Goal: Task Accomplishment & Management: Use online tool/utility

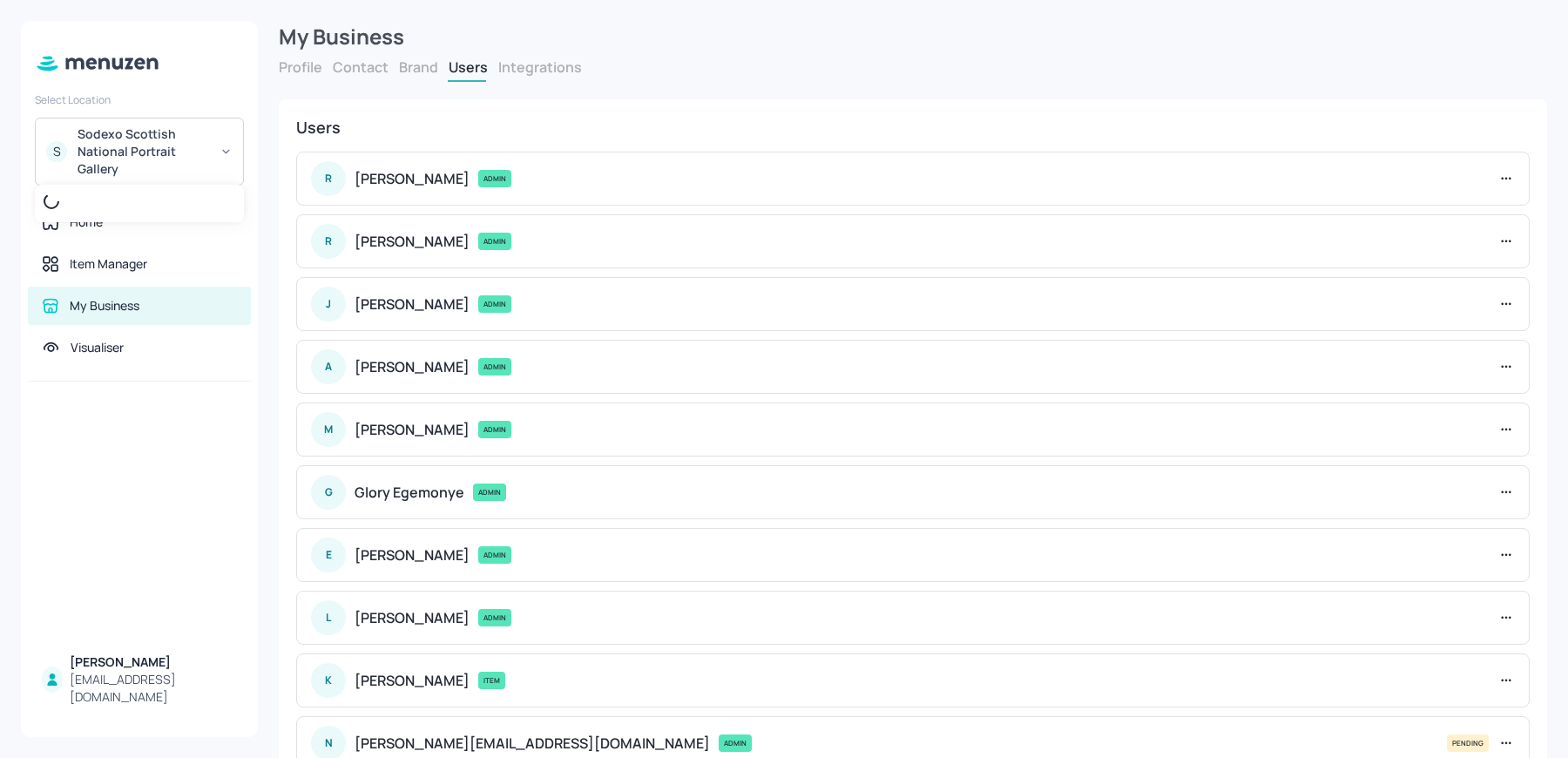
scroll to position [58, 0]
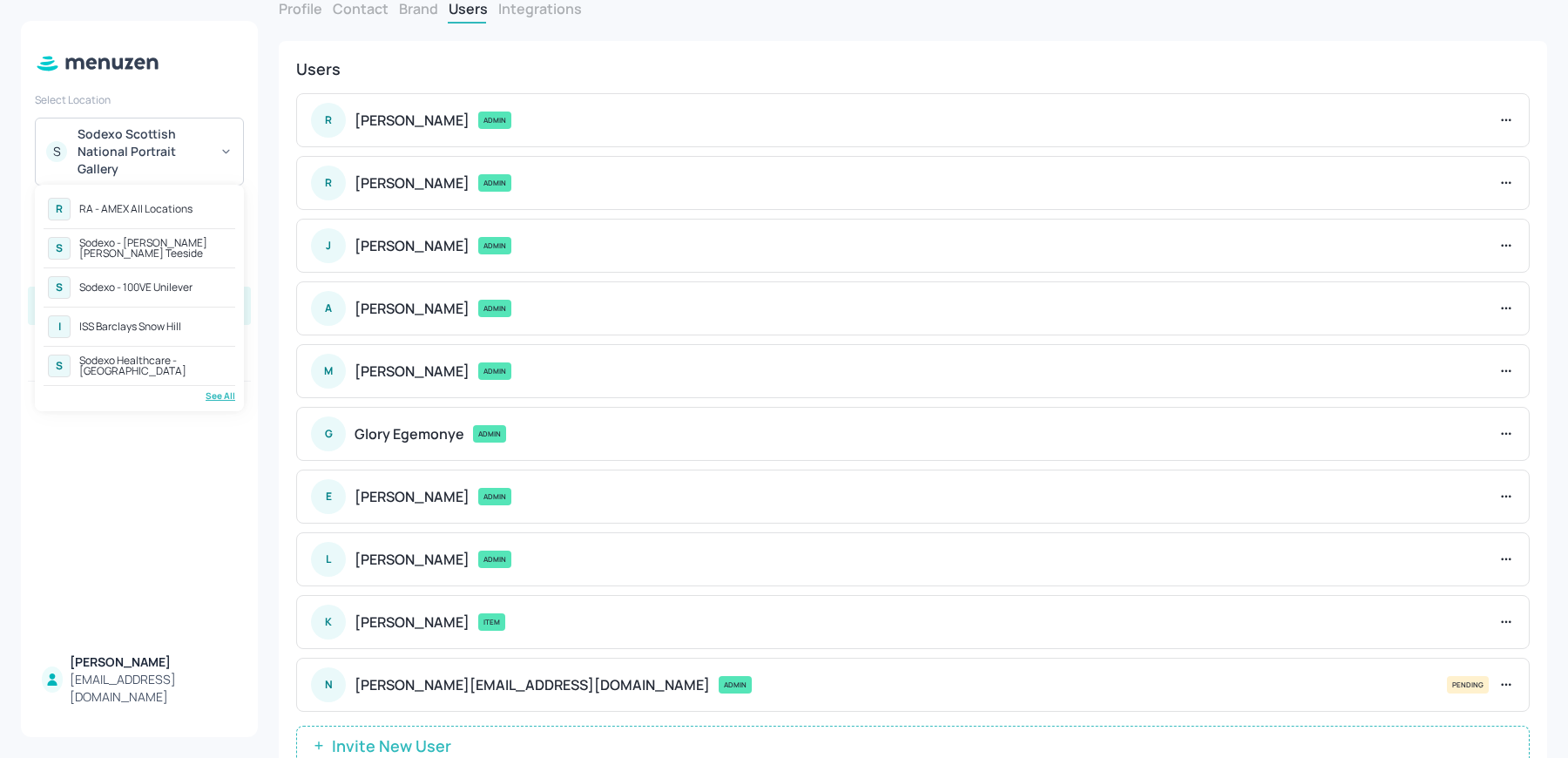
click at [103, 200] on div "R RA - AMEX All Locations" at bounding box center [139, 209] width 192 height 31
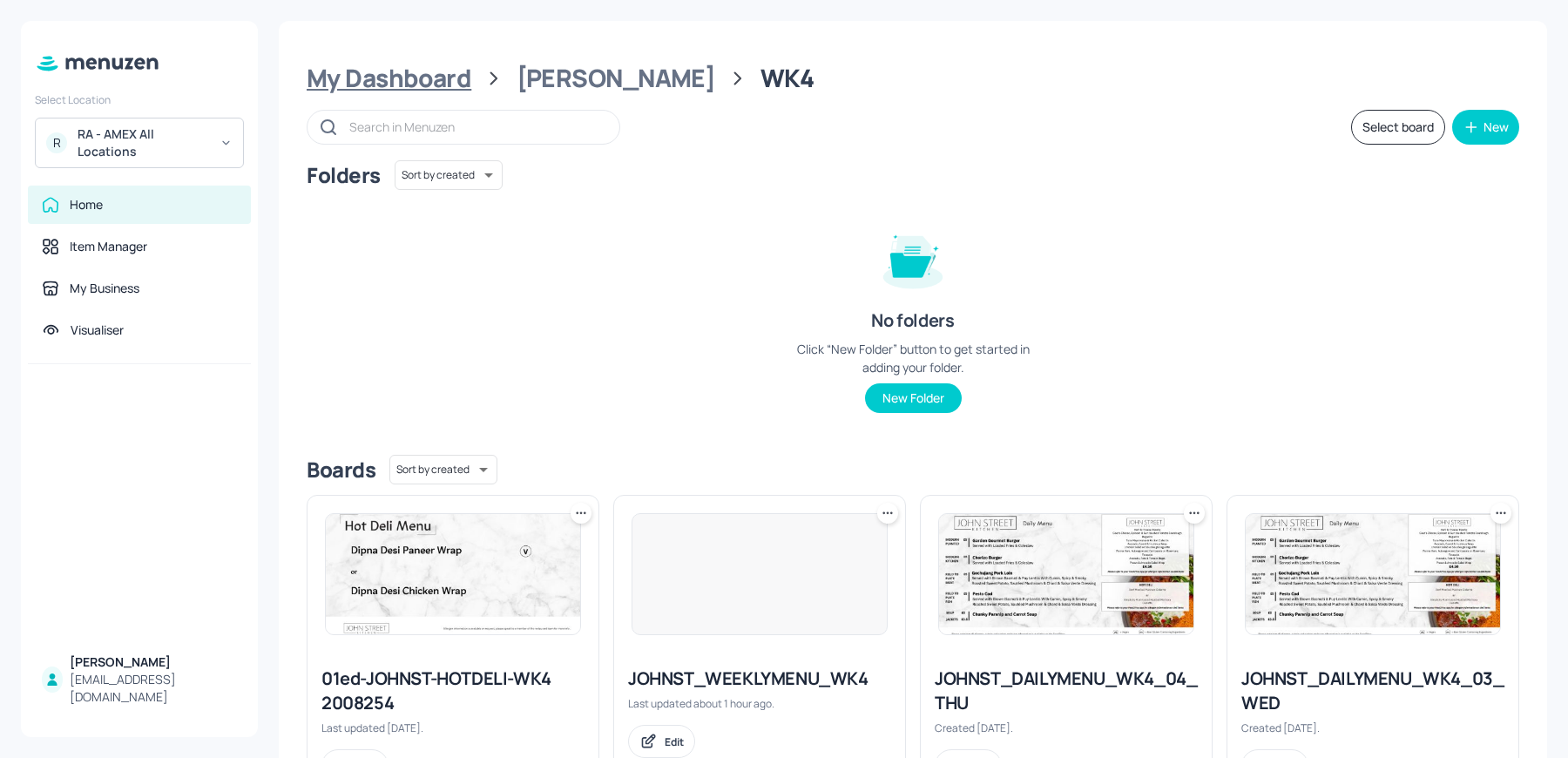
click at [401, 76] on div "My Dashboard" at bounding box center [389, 78] width 165 height 31
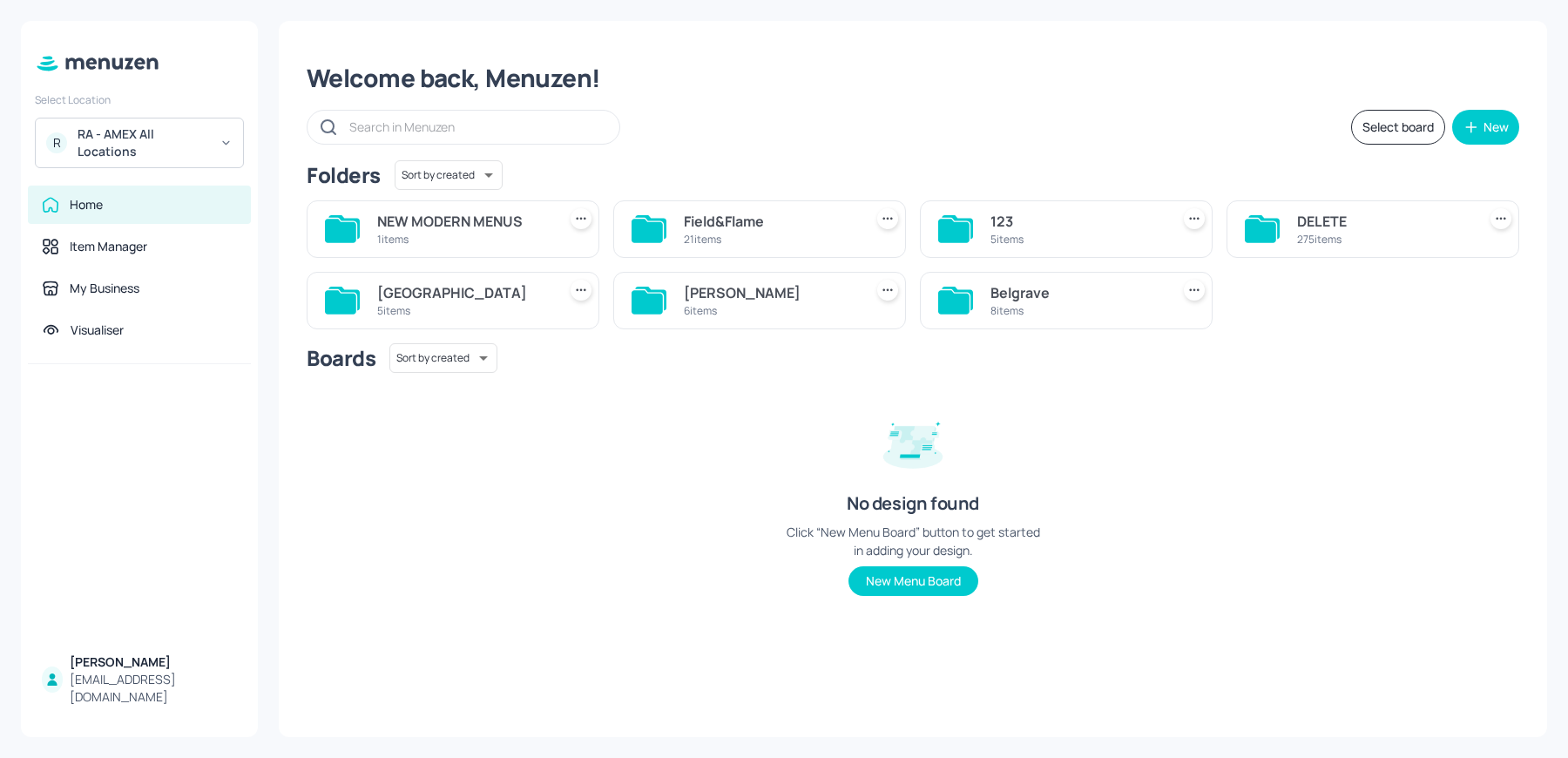
click at [470, 293] on div "[GEOGRAPHIC_DATA]" at bounding box center [464, 293] width 173 height 21
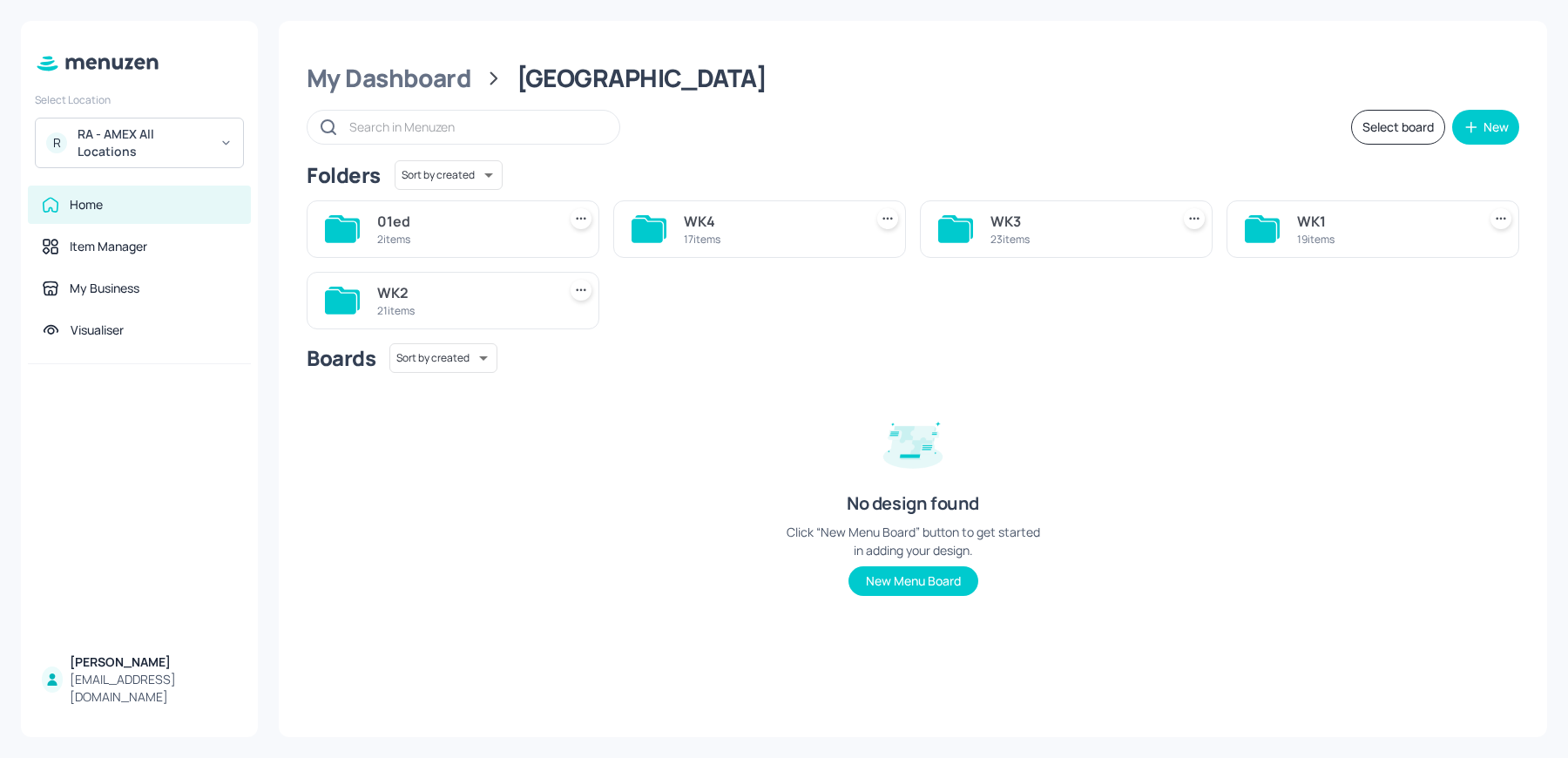
click at [787, 242] on div "17 items" at bounding box center [770, 239] width 173 height 15
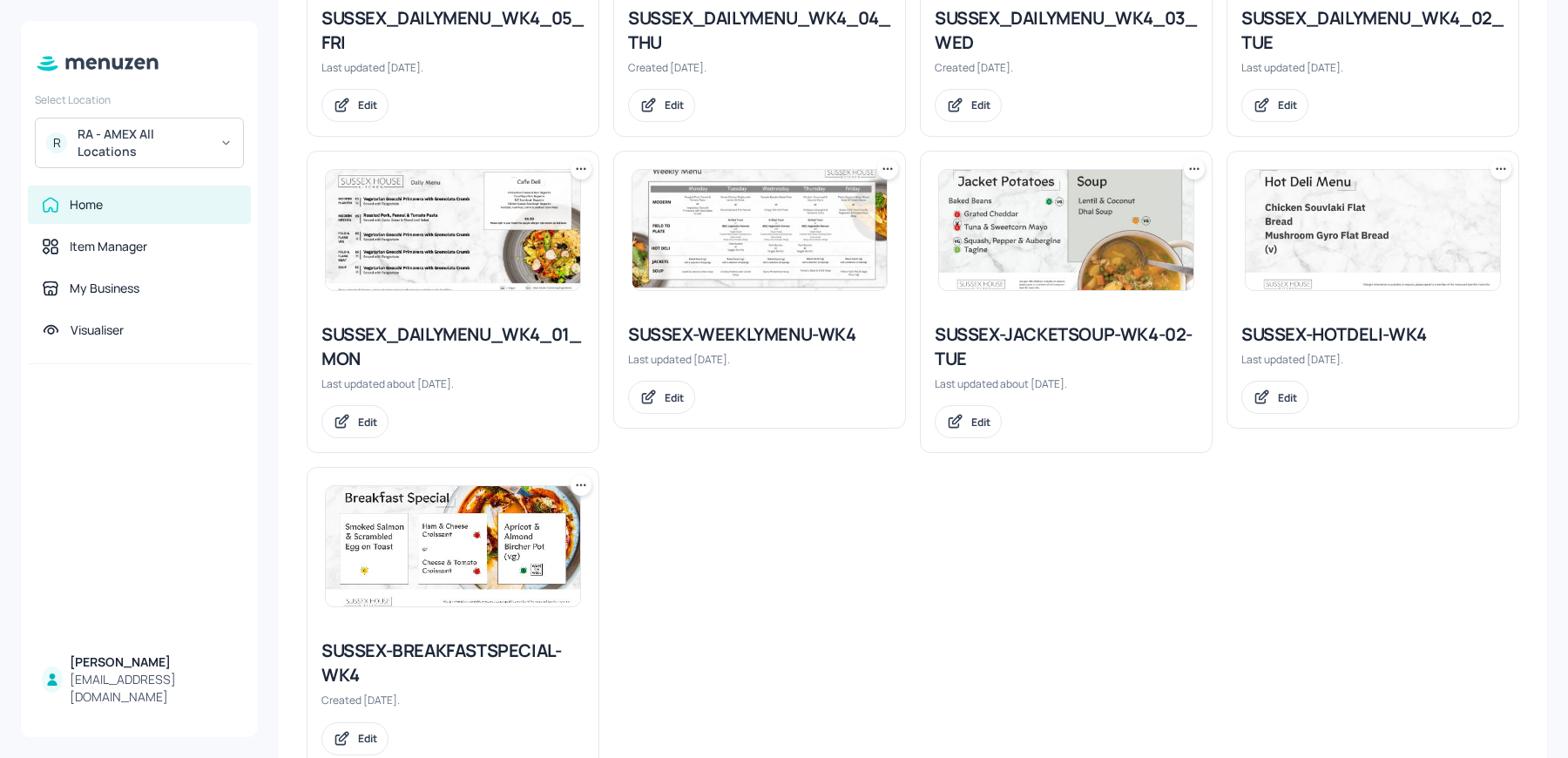
scroll to position [1340, 0]
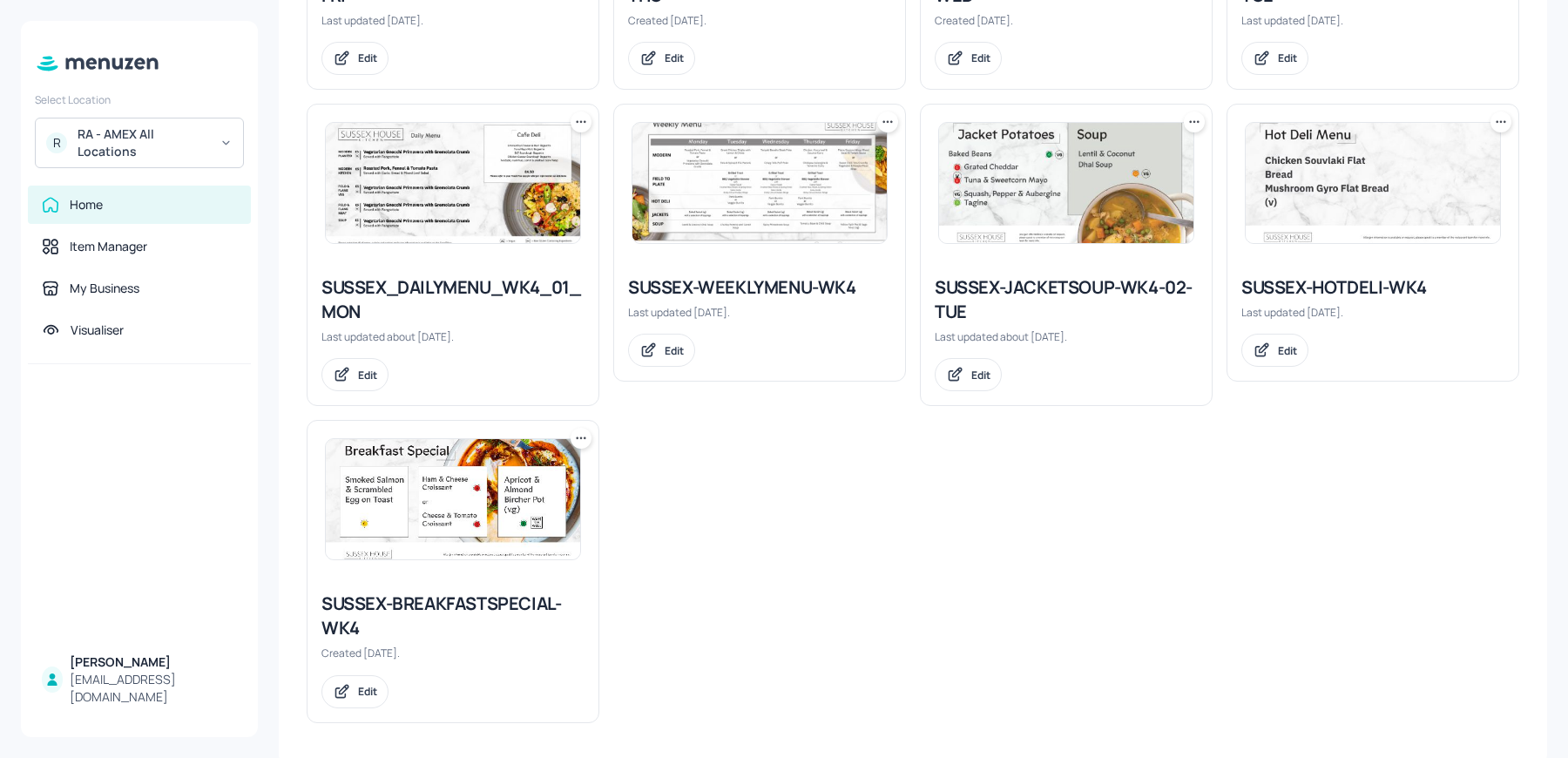
click at [1310, 199] on img at bounding box center [1373, 183] width 255 height 120
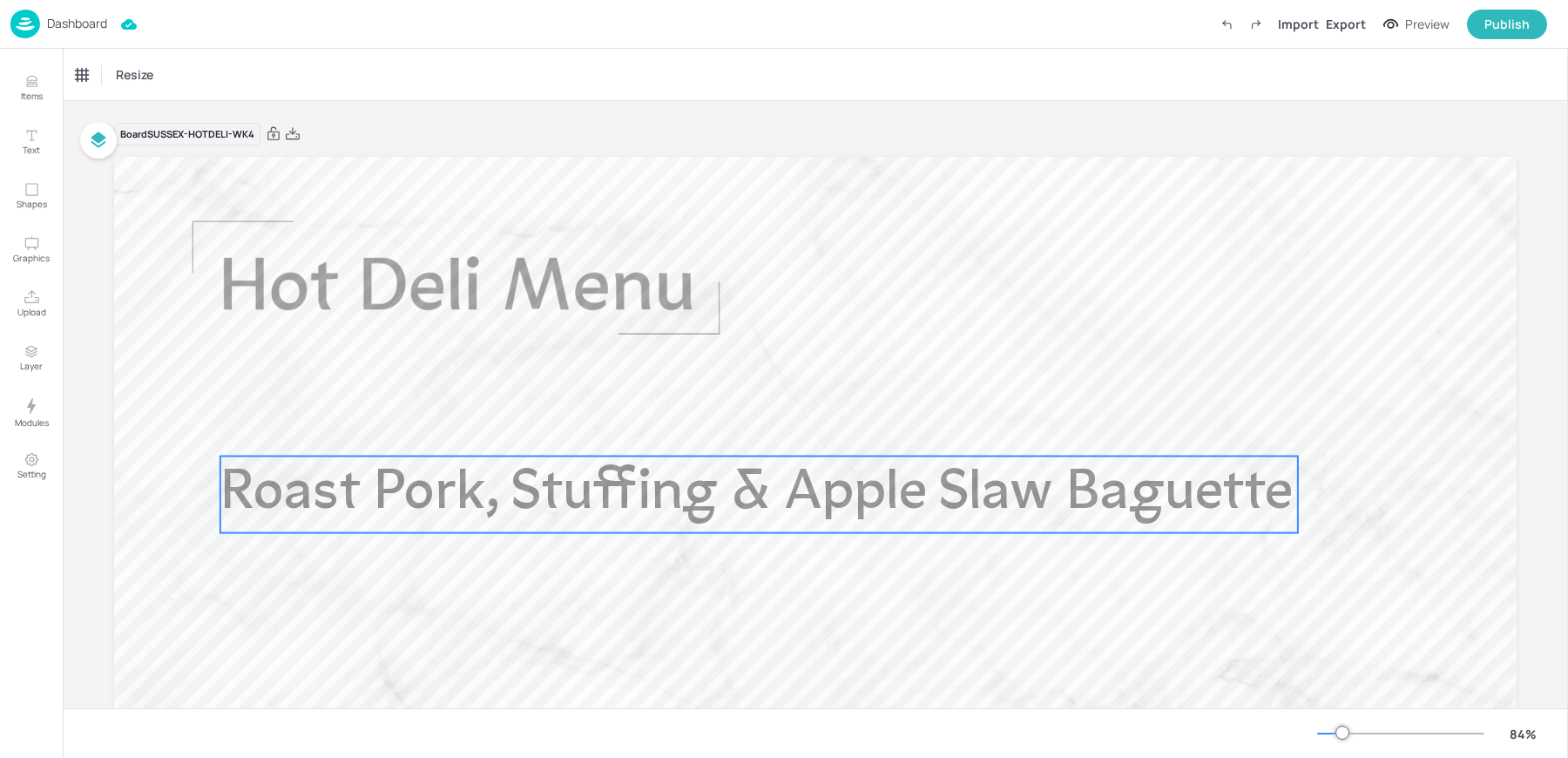
click at [371, 468] on span "Roast Pork, Stuffing & Apple Slaw Baguette" at bounding box center [757, 494] width 1072 height 57
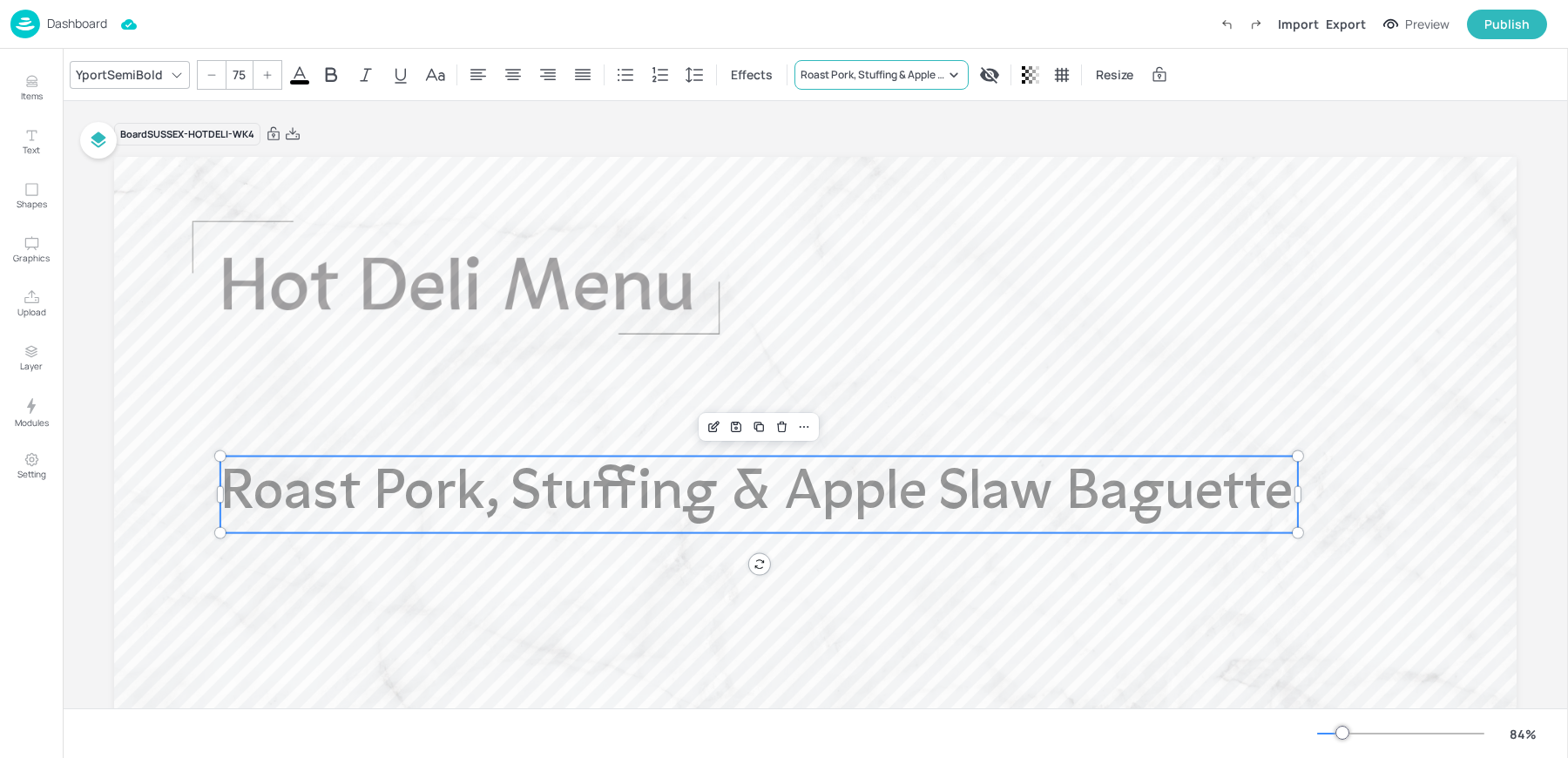
click at [858, 80] on div "Roast Pork, Stuffing & Apple Slaw Baguette" at bounding box center [873, 75] width 145 height 16
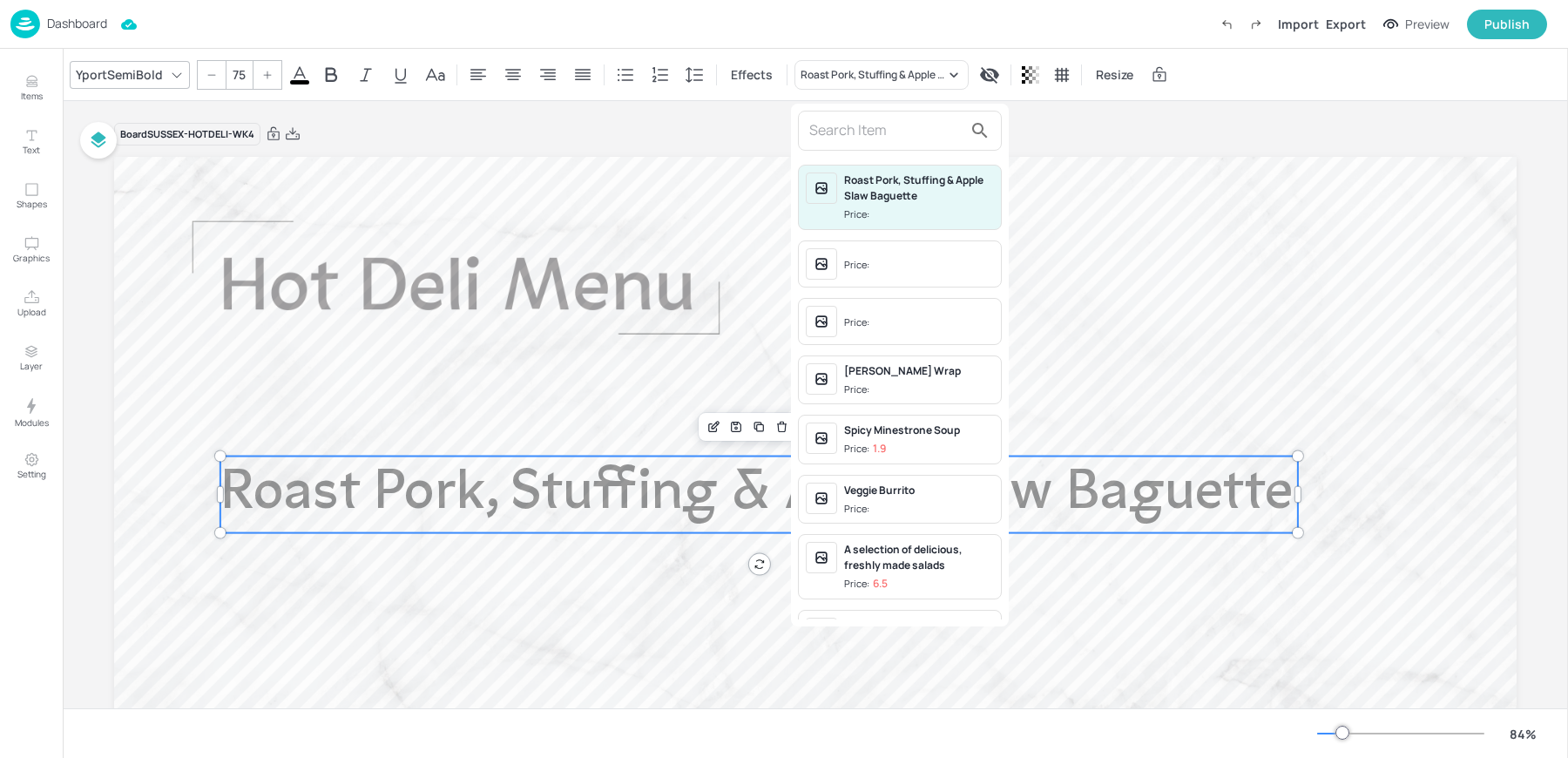
click at [847, 140] on input "text" at bounding box center [886, 131] width 153 height 28
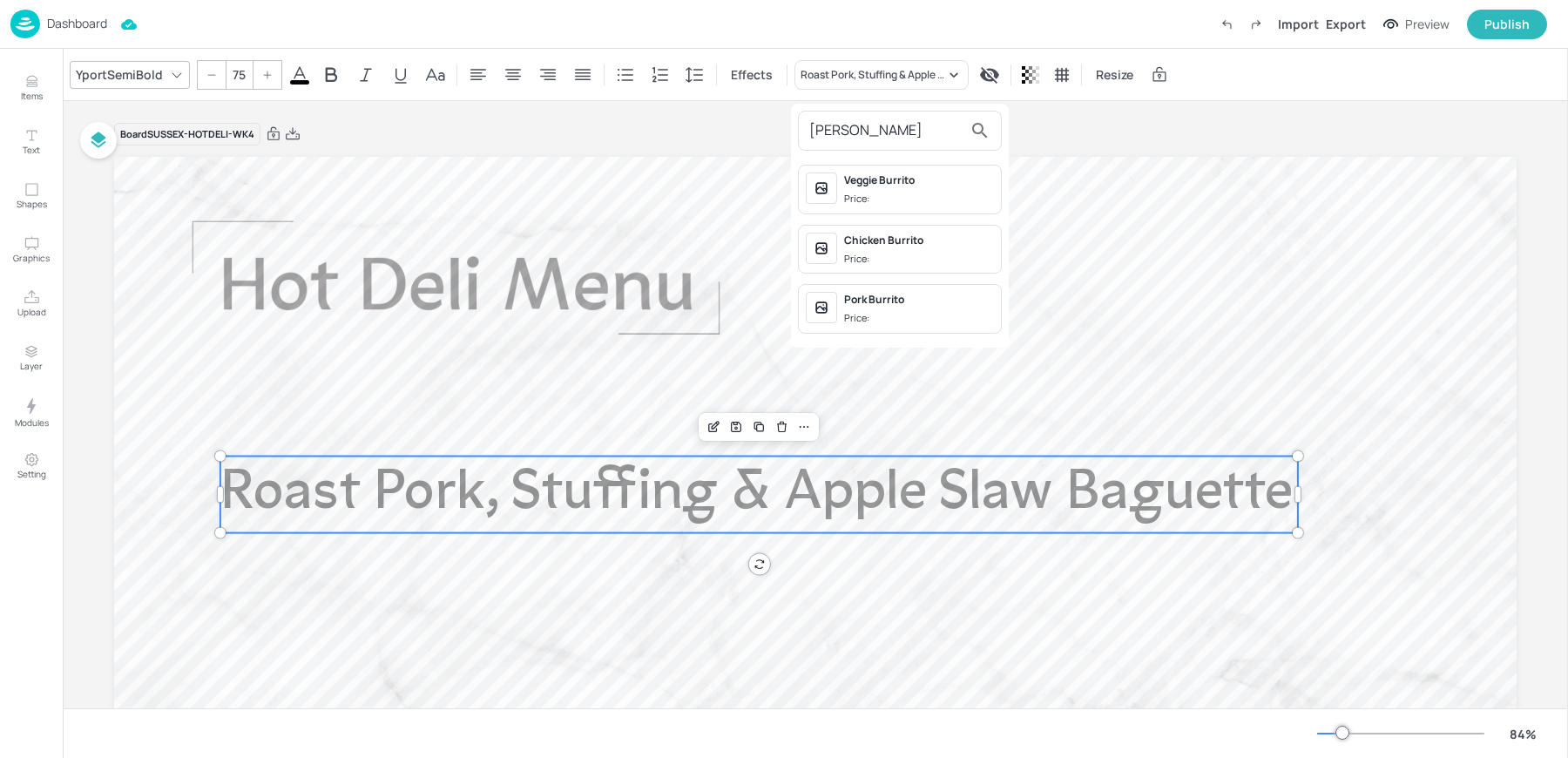
type input "burr"
click at [878, 298] on div "Pork Burrito" at bounding box center [920, 300] width 150 height 16
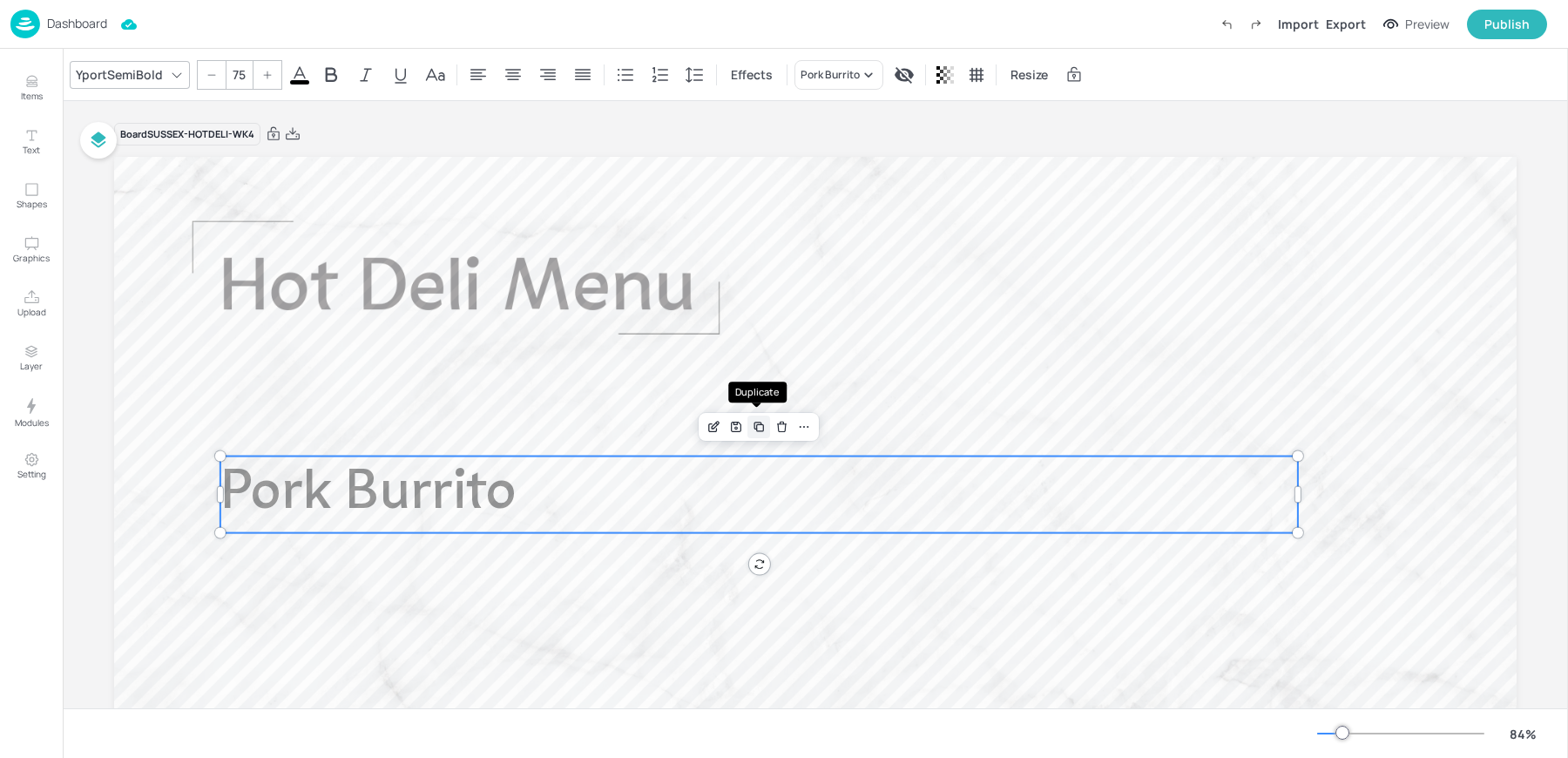
click at [757, 430] on icon "Duplicate" at bounding box center [759, 427] width 14 height 14
type input "--"
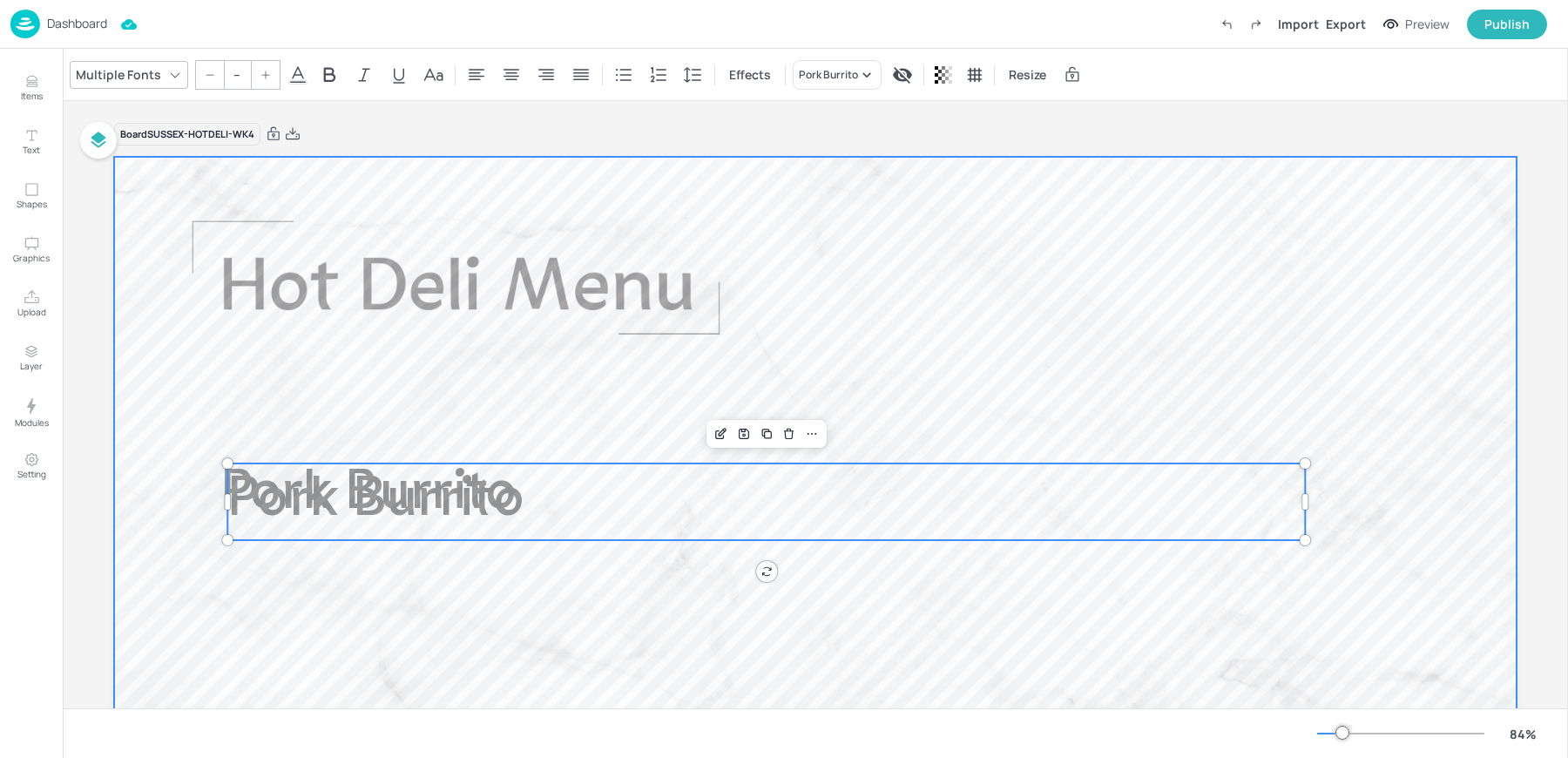
scroll to position [255, 0]
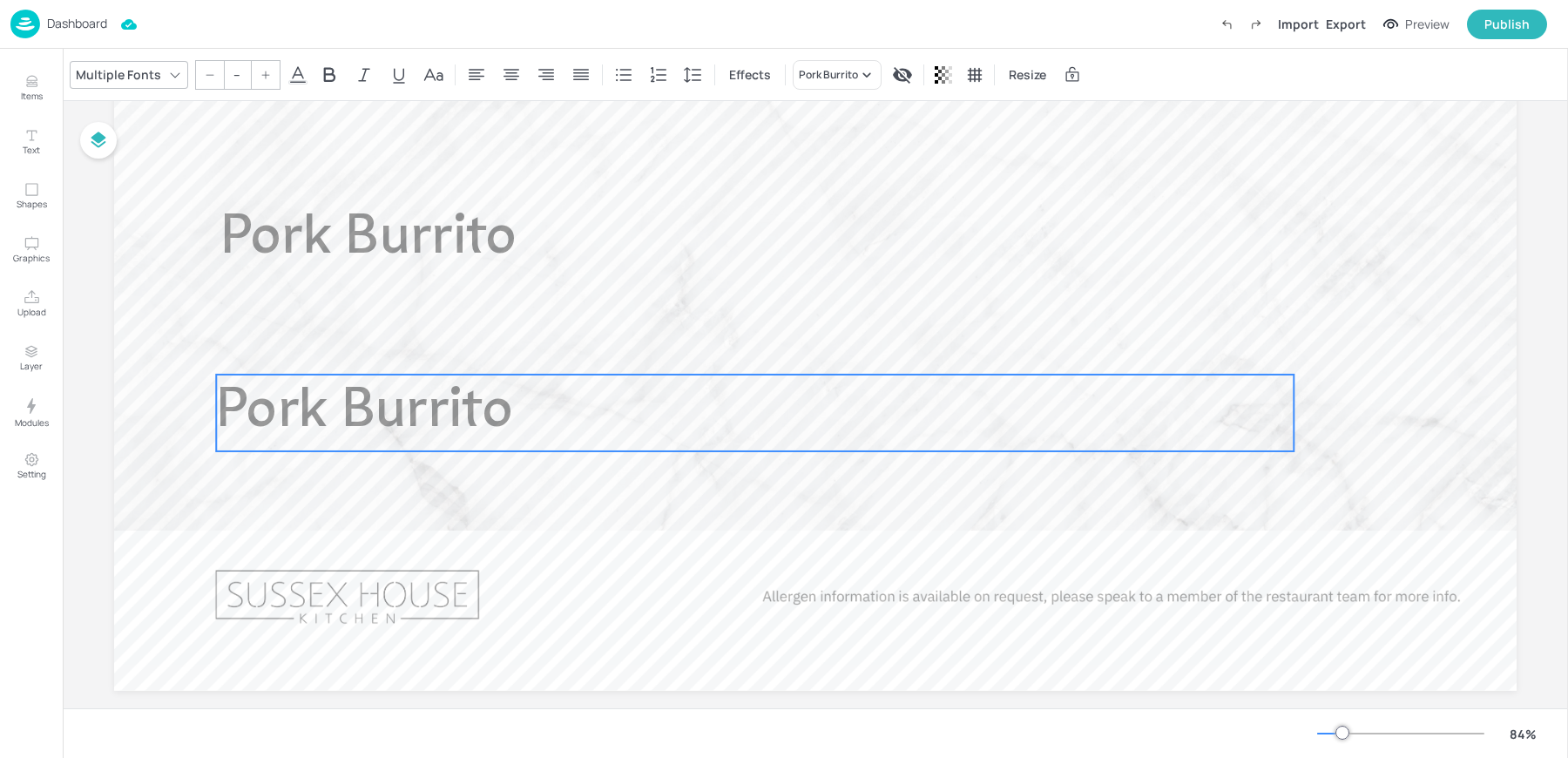
drag, startPoint x: 295, startPoint y: 256, endPoint x: 283, endPoint y: 423, distance: 167.4
click at [283, 423] on span "Pork Burrito" at bounding box center [364, 413] width 296 height 57
click at [828, 78] on div "Pork Burrito" at bounding box center [829, 75] width 59 height 16
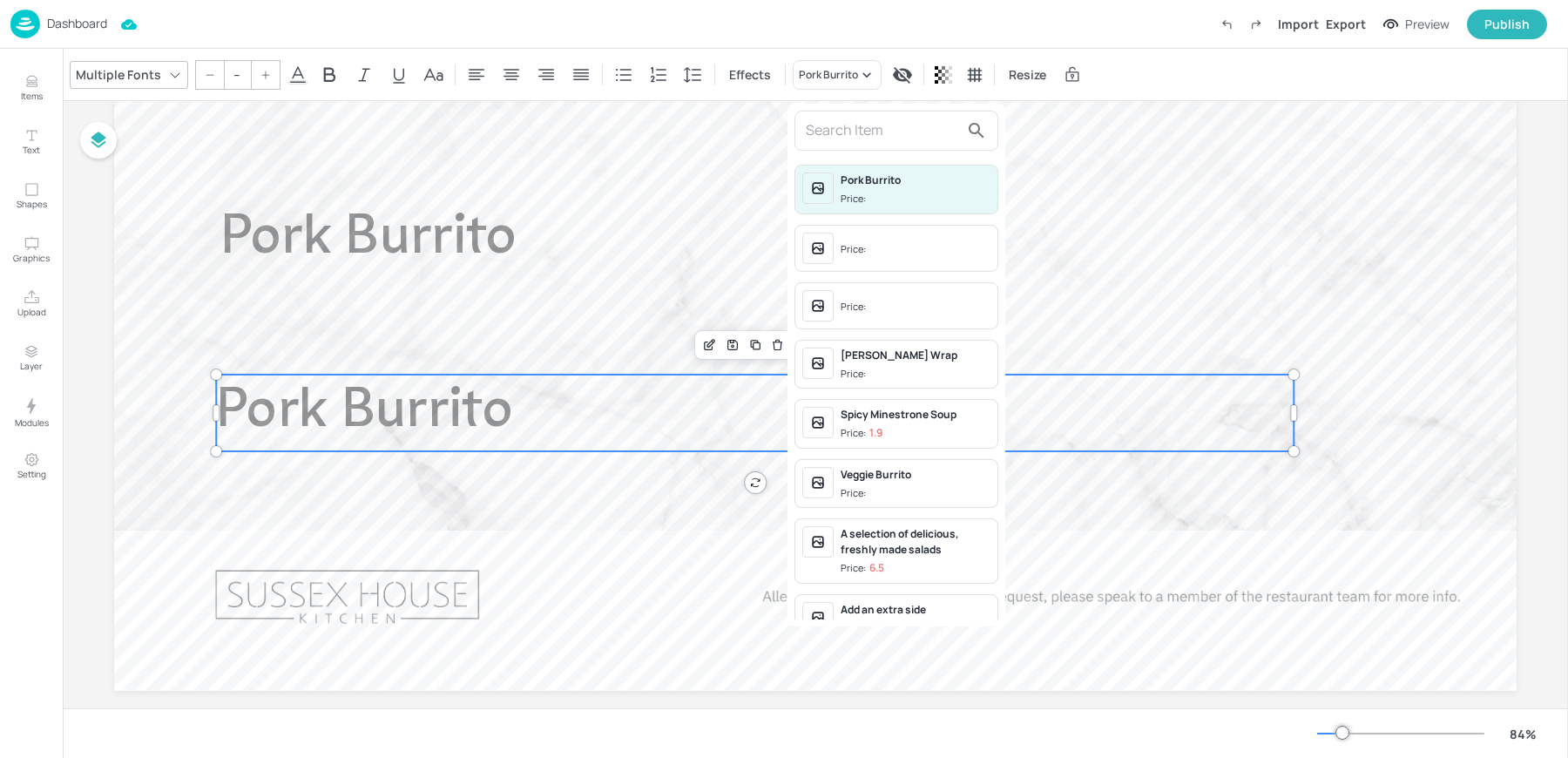
click at [868, 115] on div at bounding box center [897, 131] width 204 height 40
click at [860, 127] on input "text" at bounding box center [883, 131] width 153 height 28
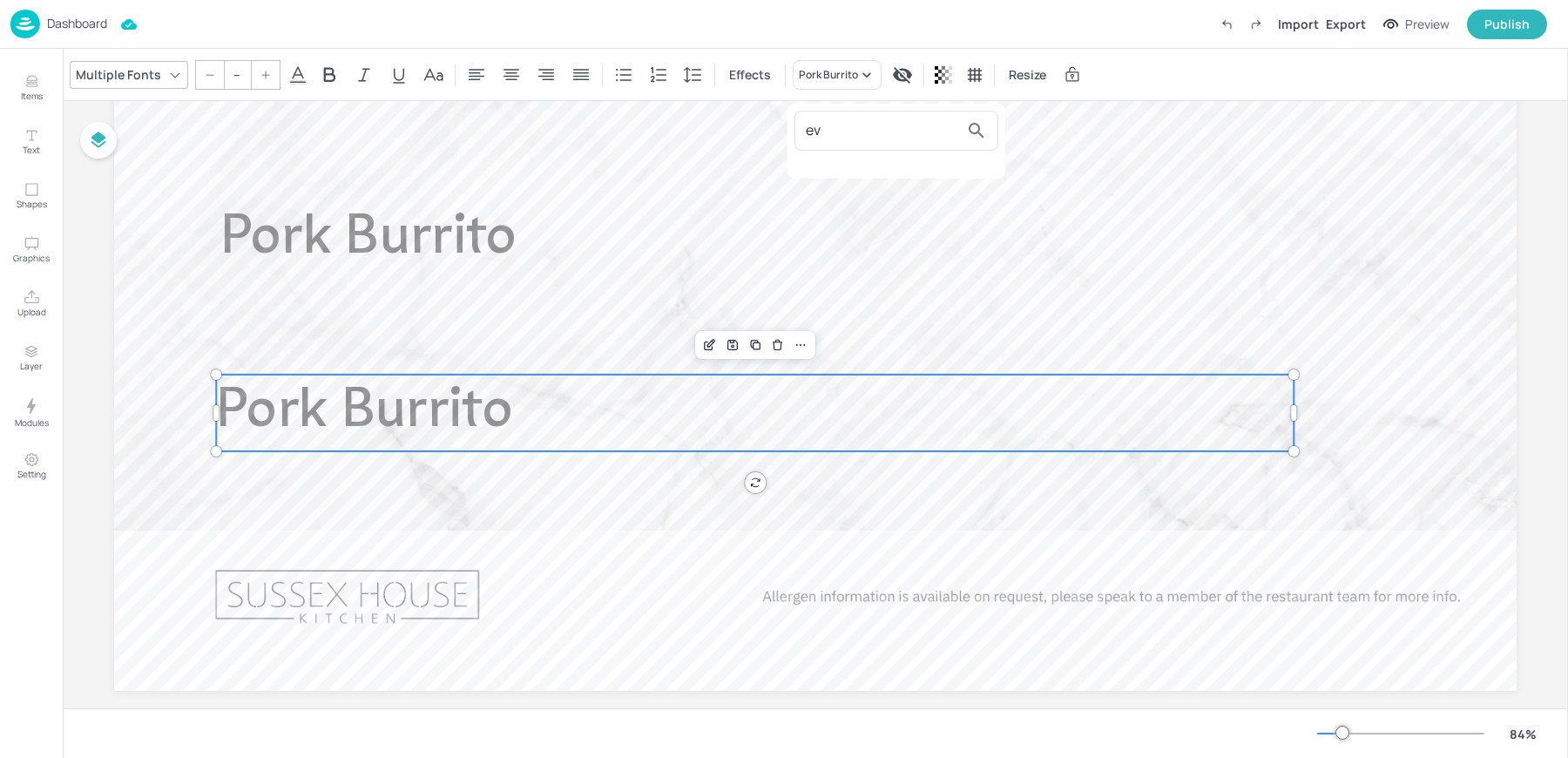
type input "e"
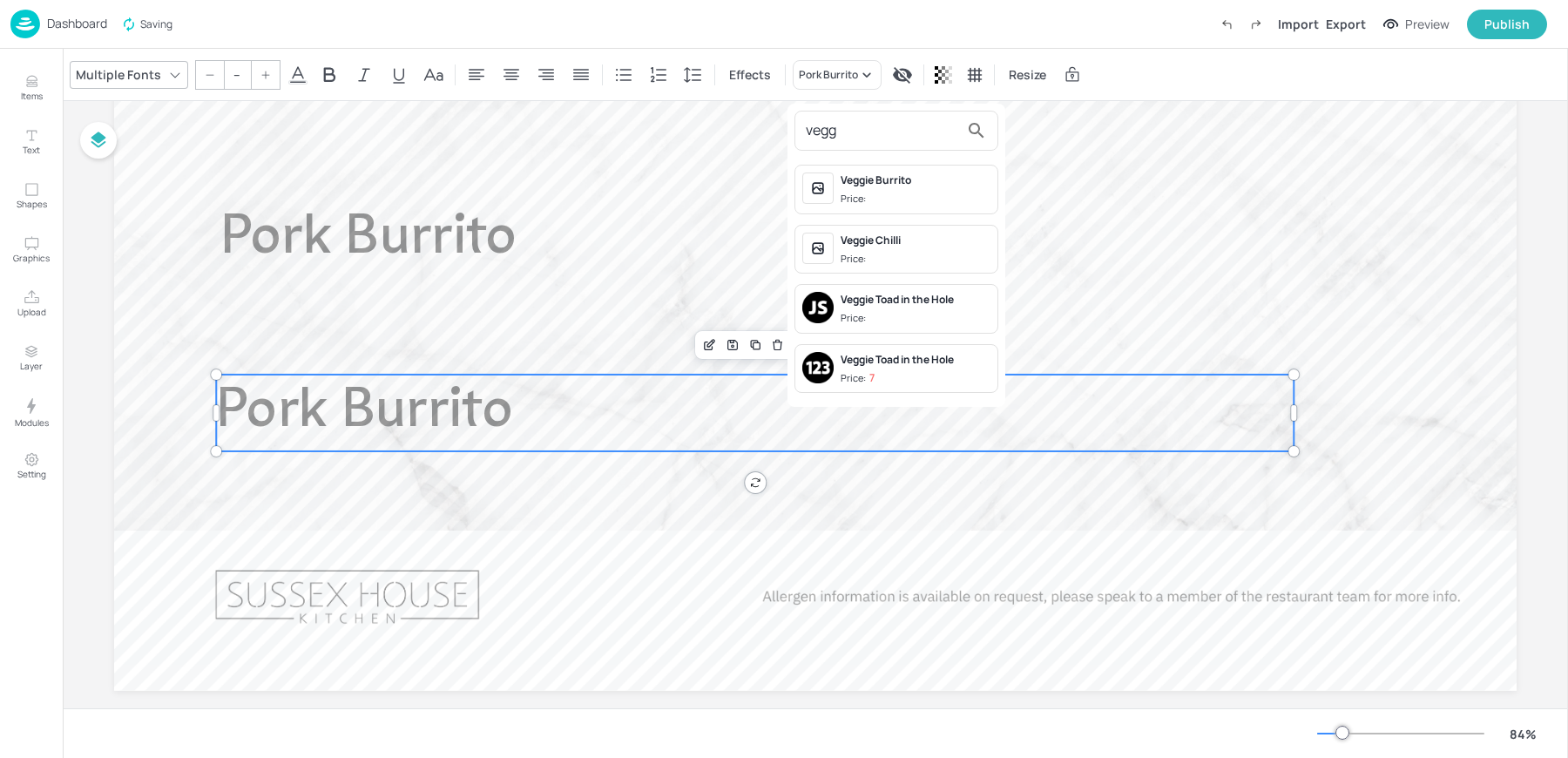
type input "vegg"
click at [872, 192] on span "Price:" at bounding box center [916, 199] width 150 height 15
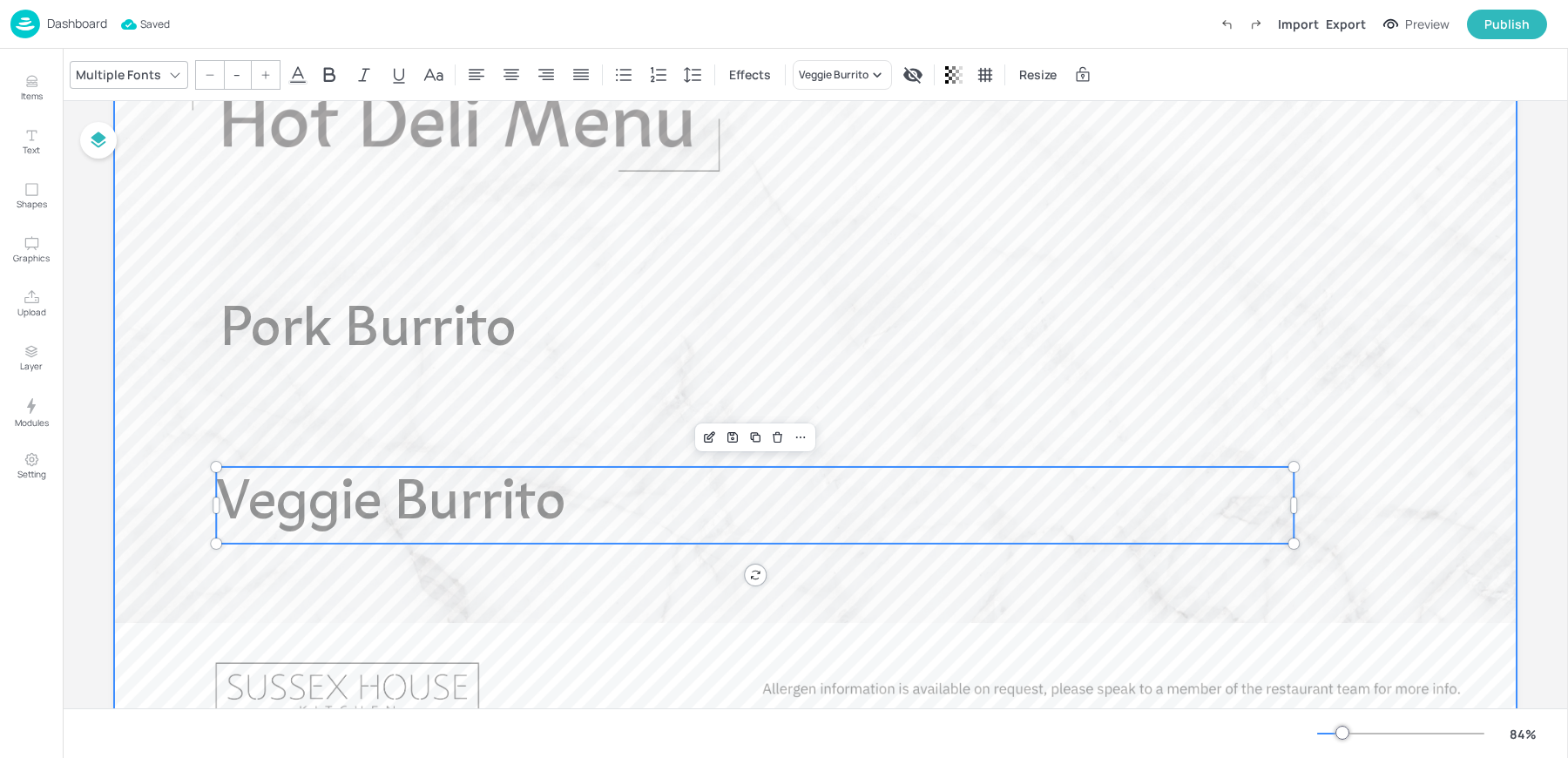
scroll to position [144, 0]
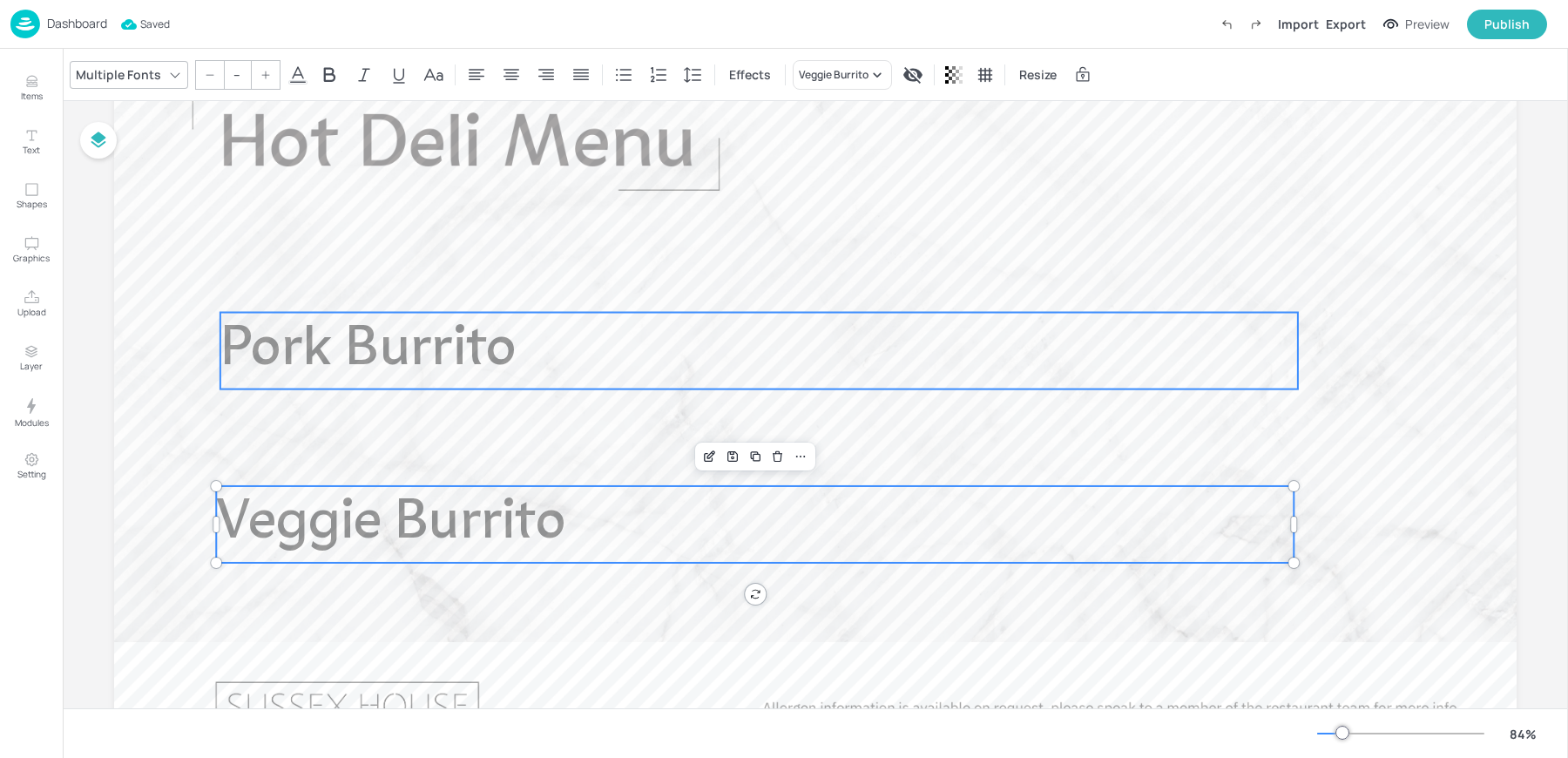
click at [299, 342] on span "Pork Burrito" at bounding box center [369, 350] width 296 height 57
click at [35, 157] on button "Text" at bounding box center [31, 142] width 51 height 51
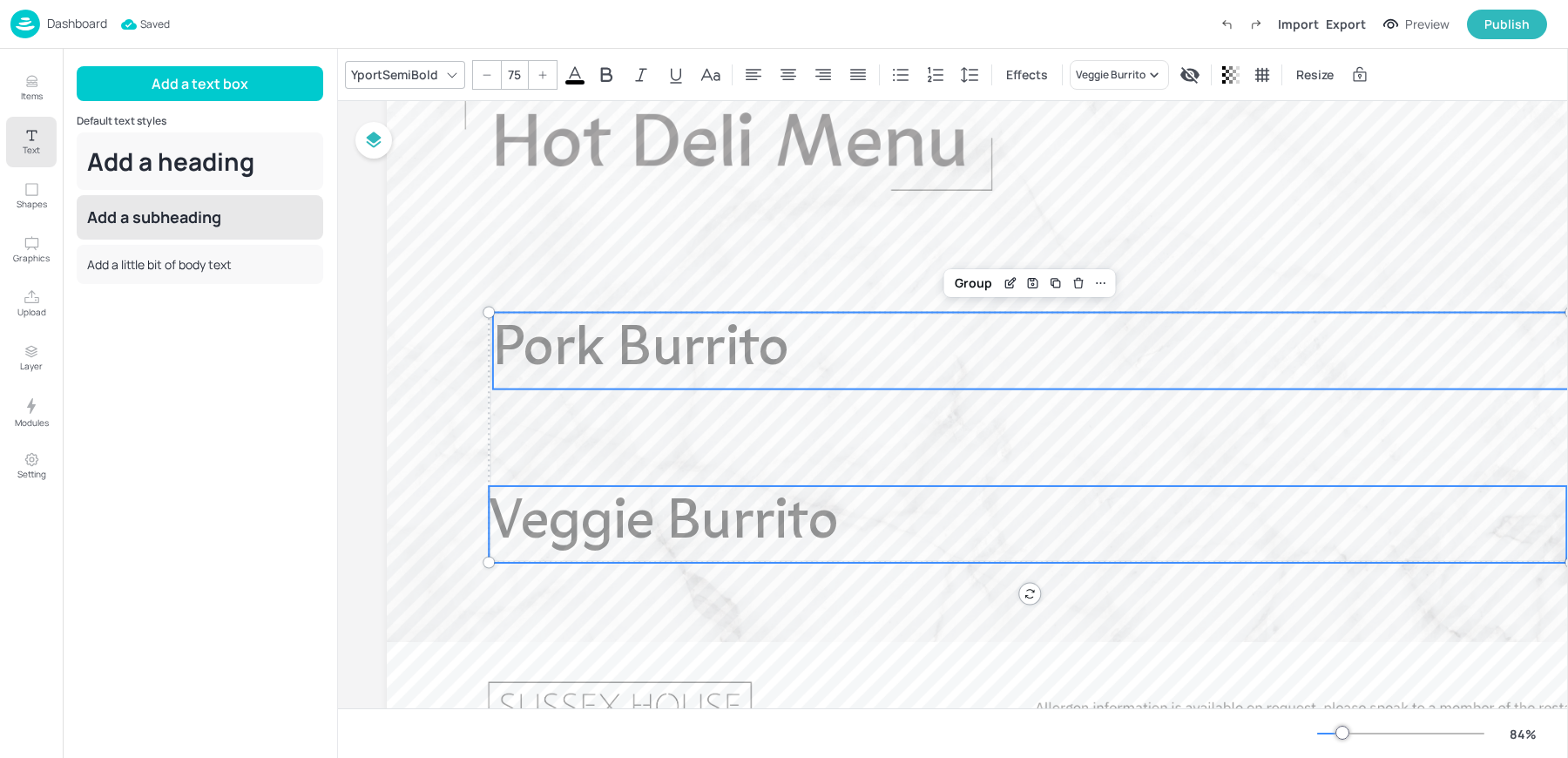
click at [168, 206] on div "Add a subheading" at bounding box center [200, 217] width 247 height 44
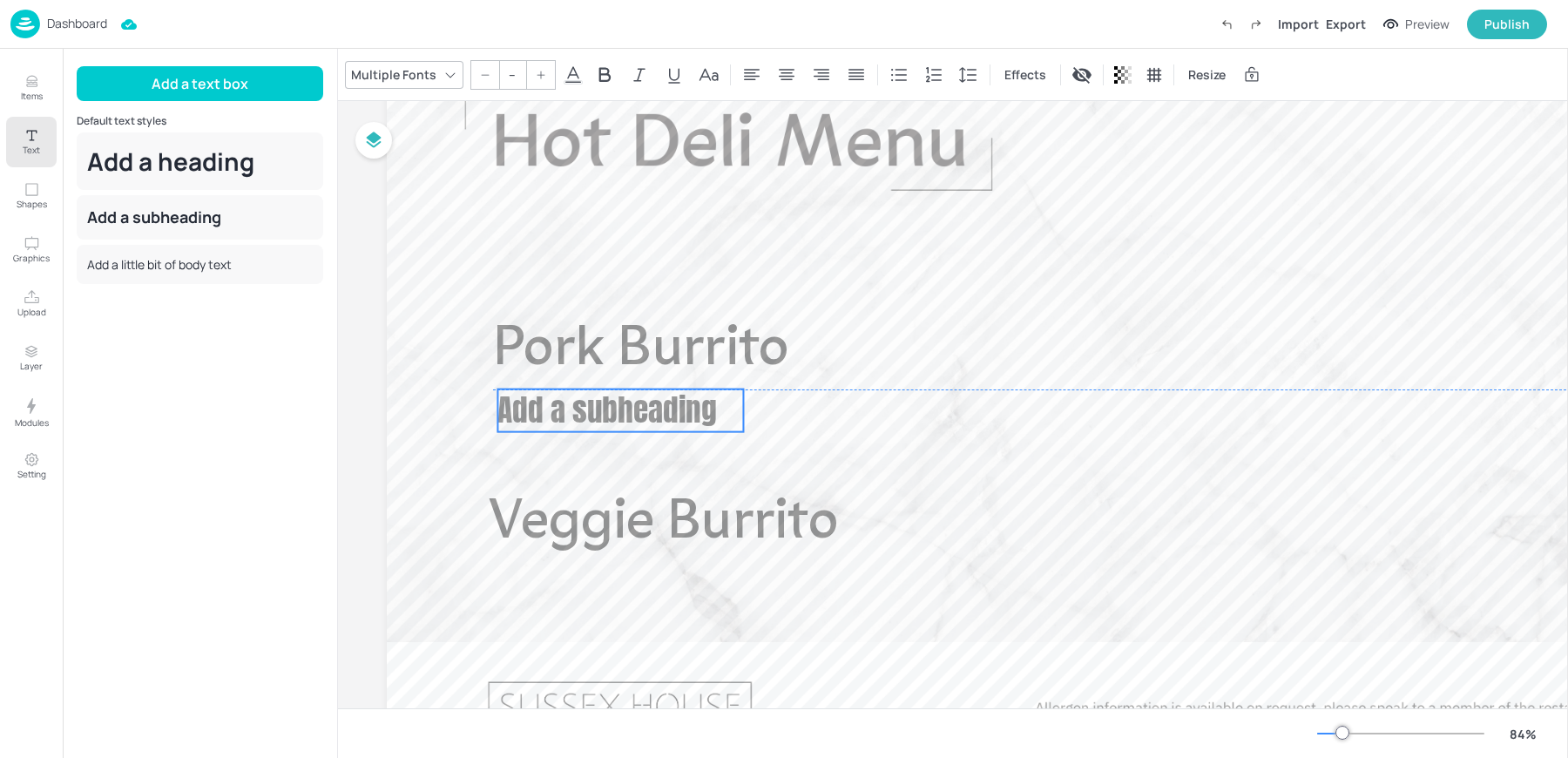
drag, startPoint x: 656, startPoint y: 194, endPoint x: 655, endPoint y: 426, distance: 232.0
click at [655, 426] on span "Add a subheading" at bounding box center [607, 409] width 219 height 46
click at [635, 411] on span "Add a subheading" at bounding box center [607, 409] width 219 height 46
type input "42"
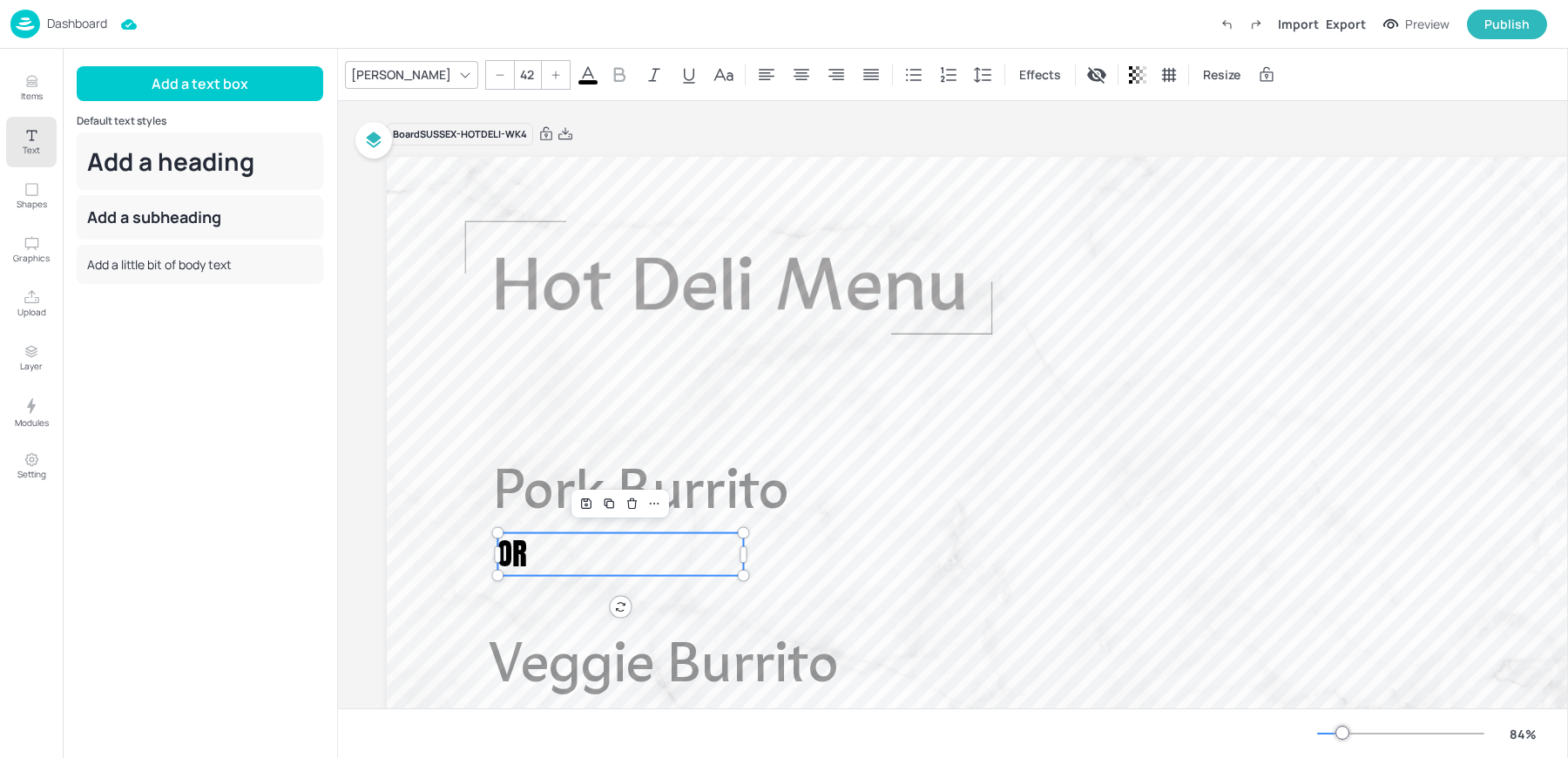
click at [353, 70] on div "Anton" at bounding box center [401, 74] width 107 height 25
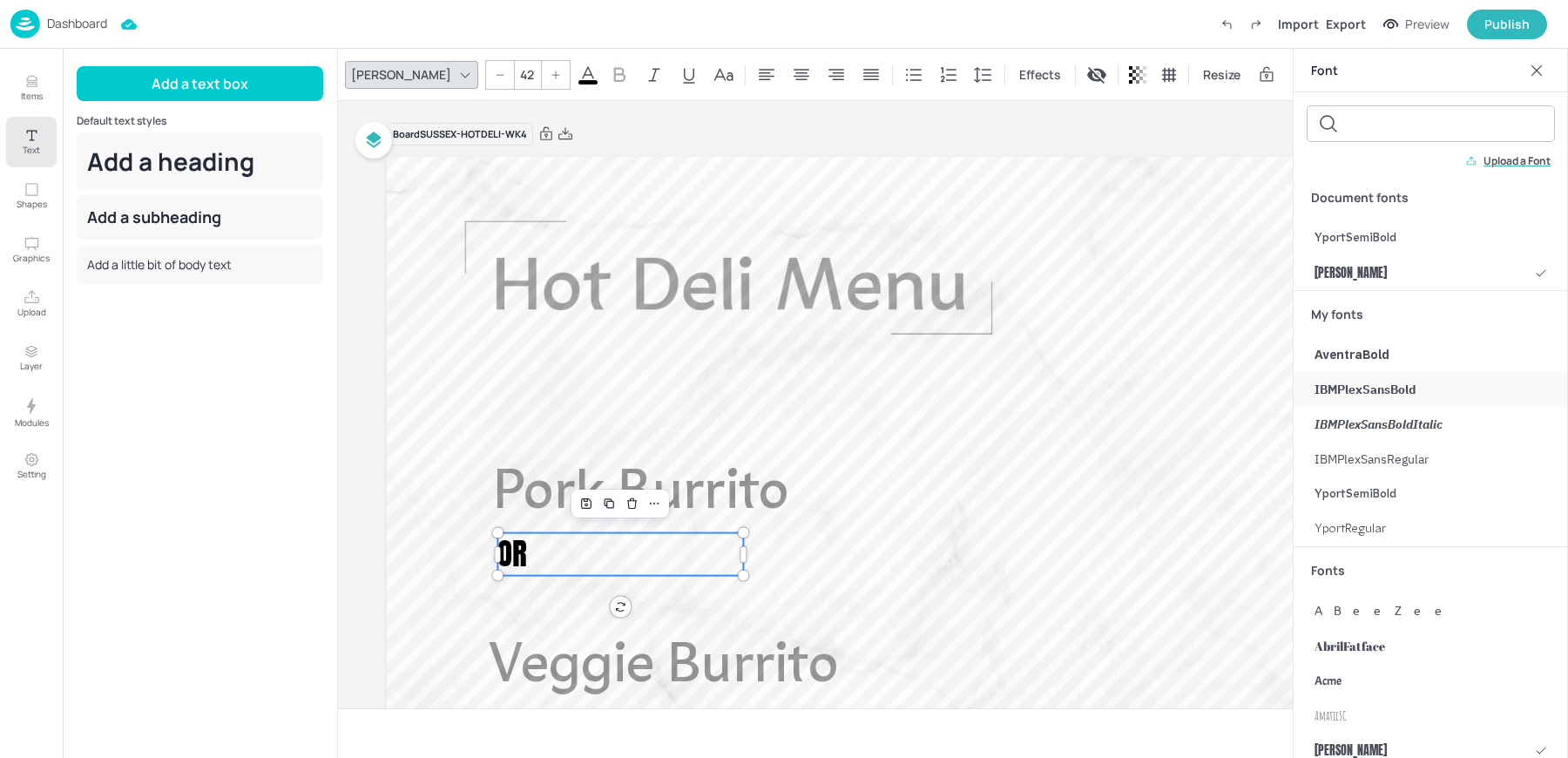
click at [1365, 382] on span "IBMPlexSansBold" at bounding box center [1365, 389] width 102 height 18
click at [569, 554] on p "OR" at bounding box center [621, 554] width 246 height 43
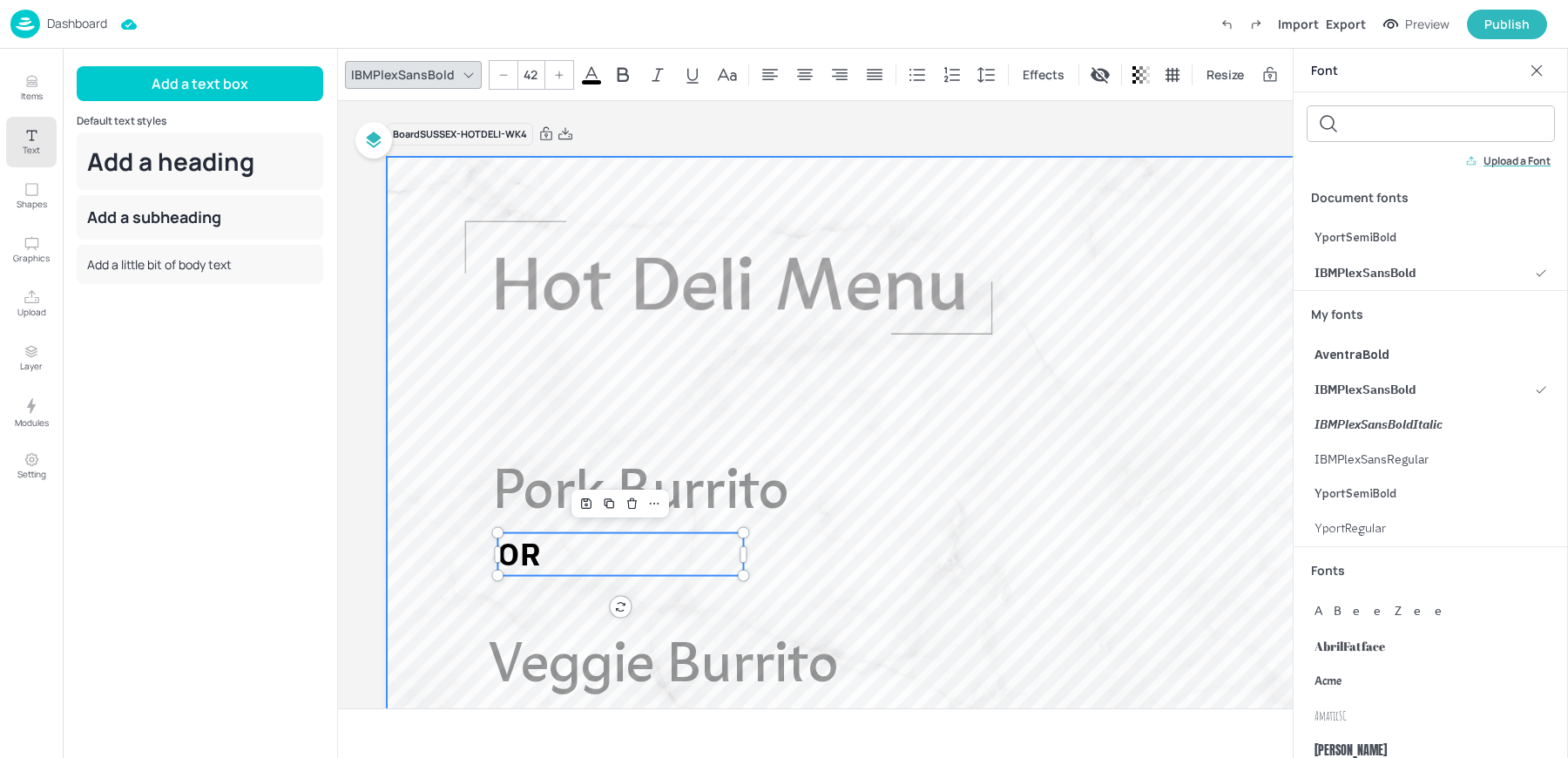
click at [810, 551] on div at bounding box center [1088, 552] width 1402 height 789
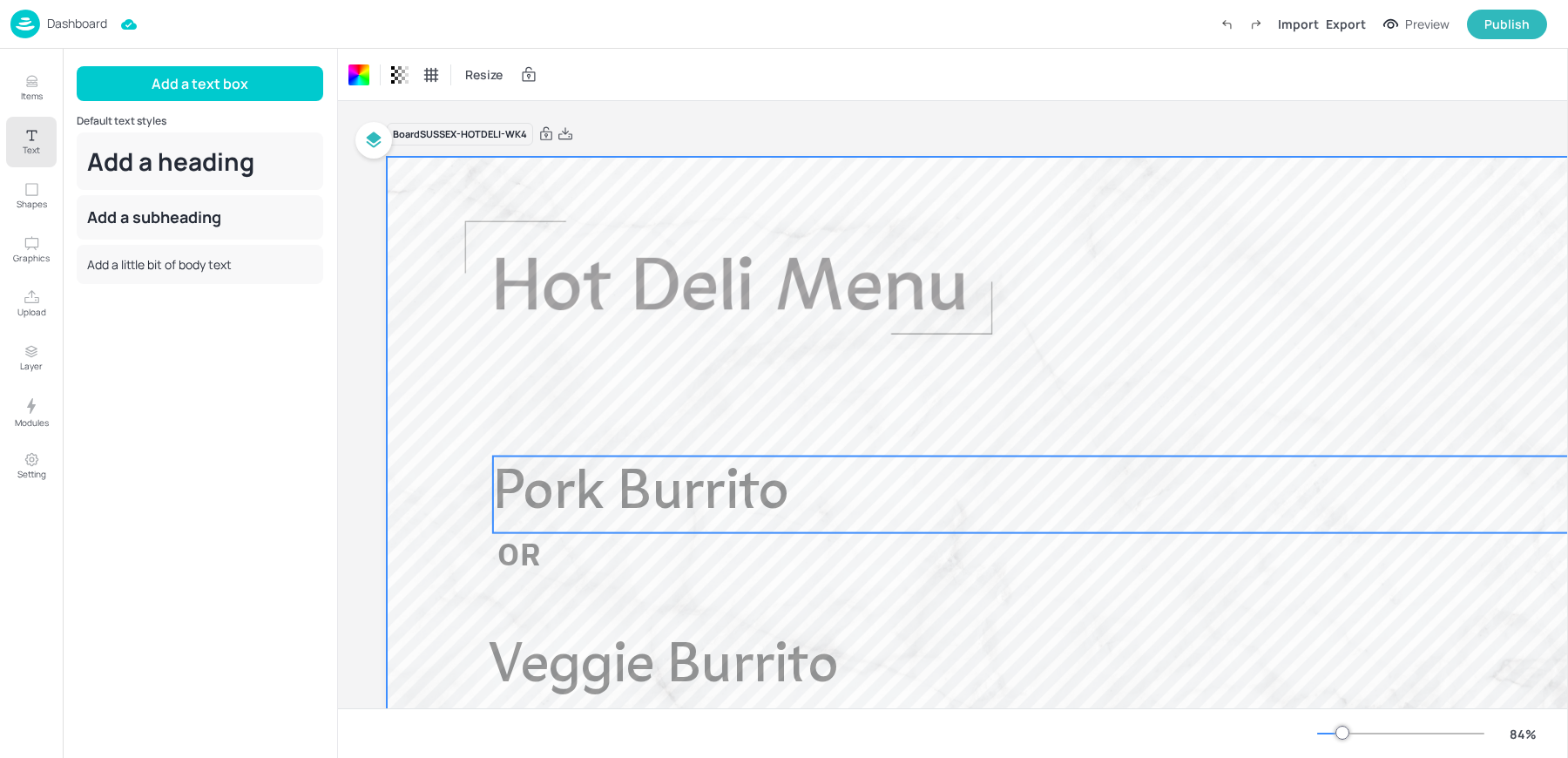
click at [512, 484] on span "Pork Burrito" at bounding box center [641, 494] width 296 height 57
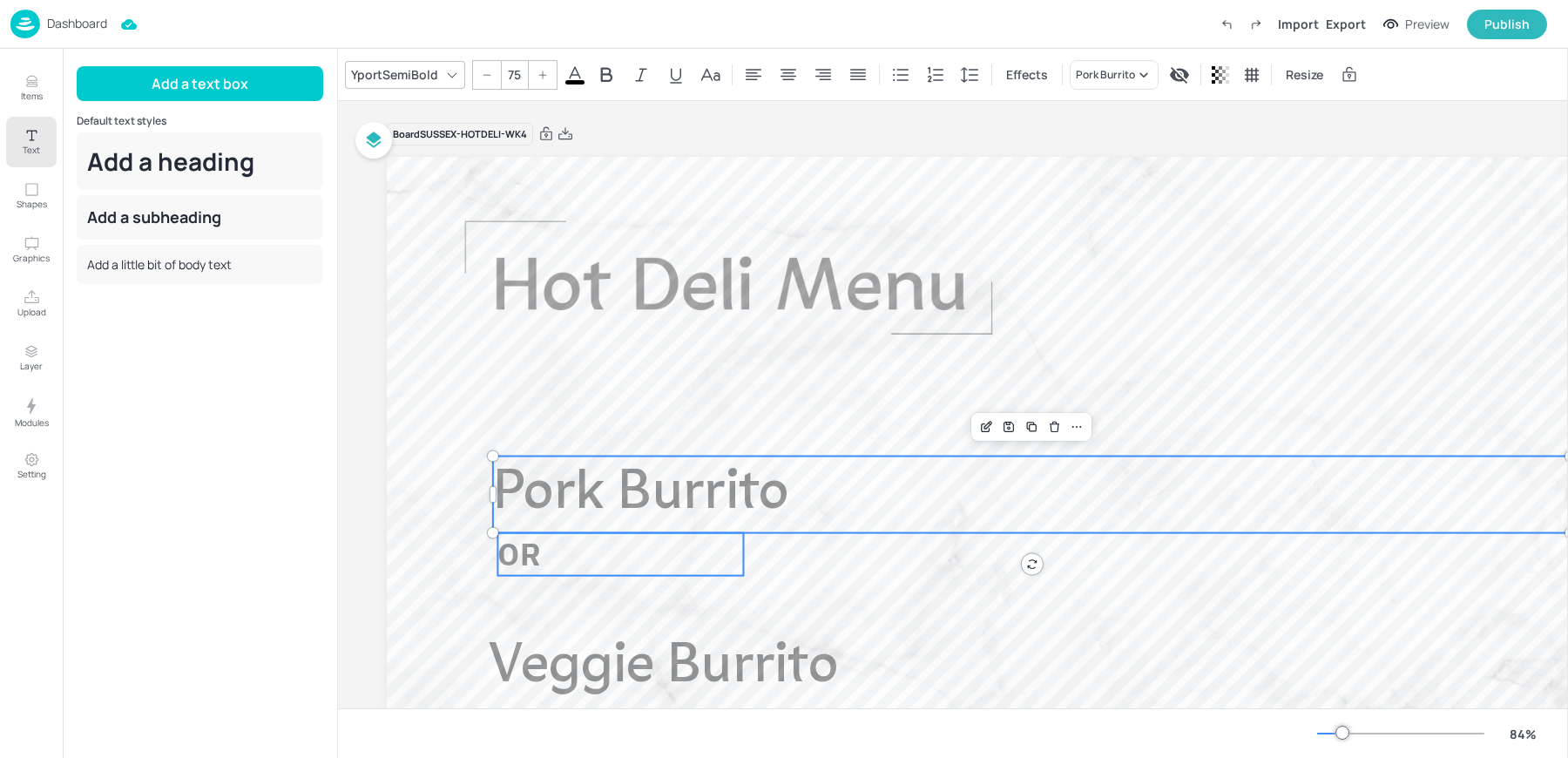
click at [520, 554] on span "OR" at bounding box center [519, 553] width 43 height 40
type input "42"
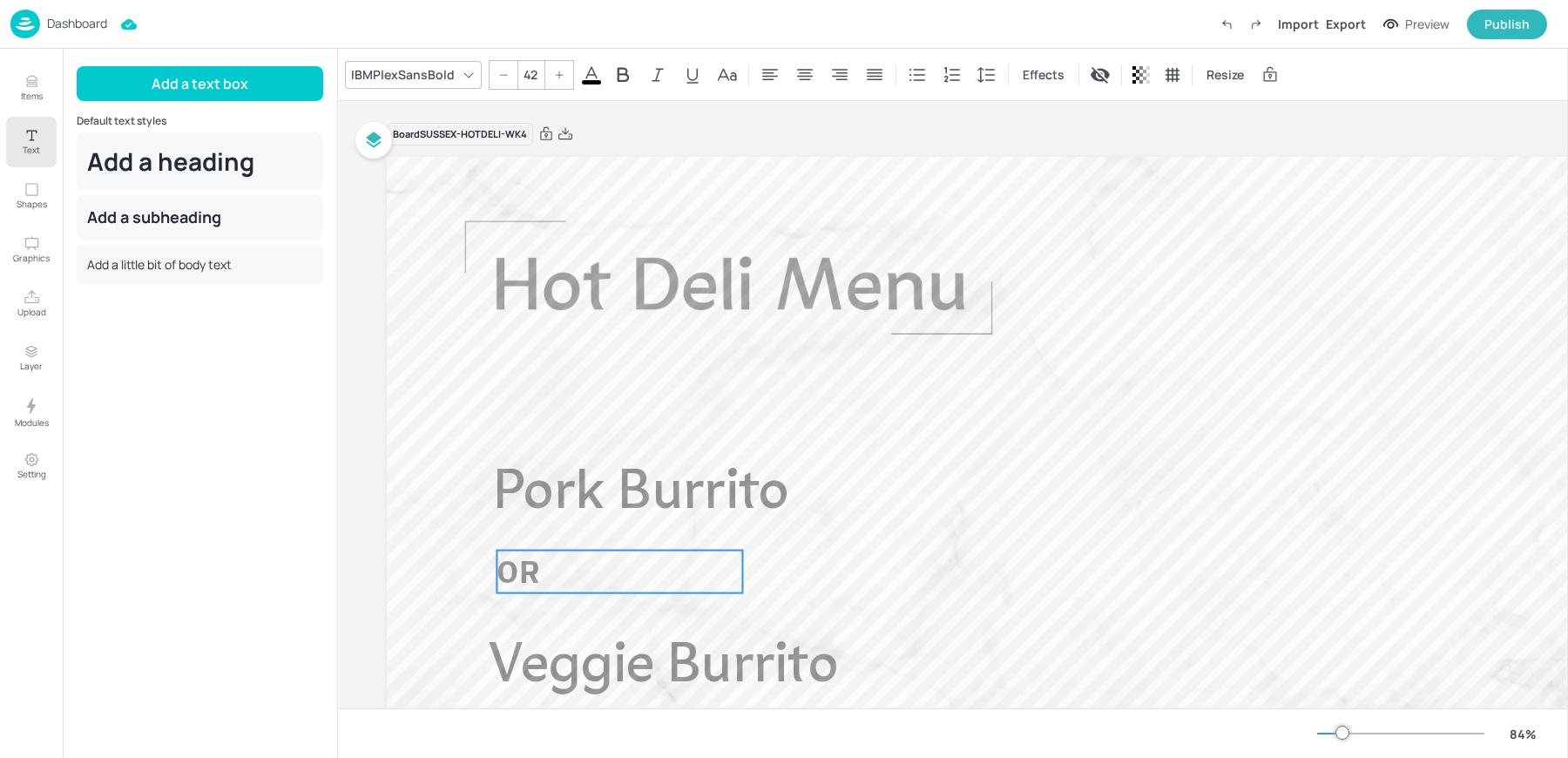
drag, startPoint x: 525, startPoint y: 556, endPoint x: 524, endPoint y: 573, distance: 17.0
click at [524, 573] on span "OR" at bounding box center [518, 571] width 43 height 40
click at [416, 93] on div "IBMPlexSansBold 42 Effects Resize" at bounding box center [953, 74] width 1230 height 51
click at [406, 82] on div "IBMPlexSansBold" at bounding box center [403, 74] width 111 height 25
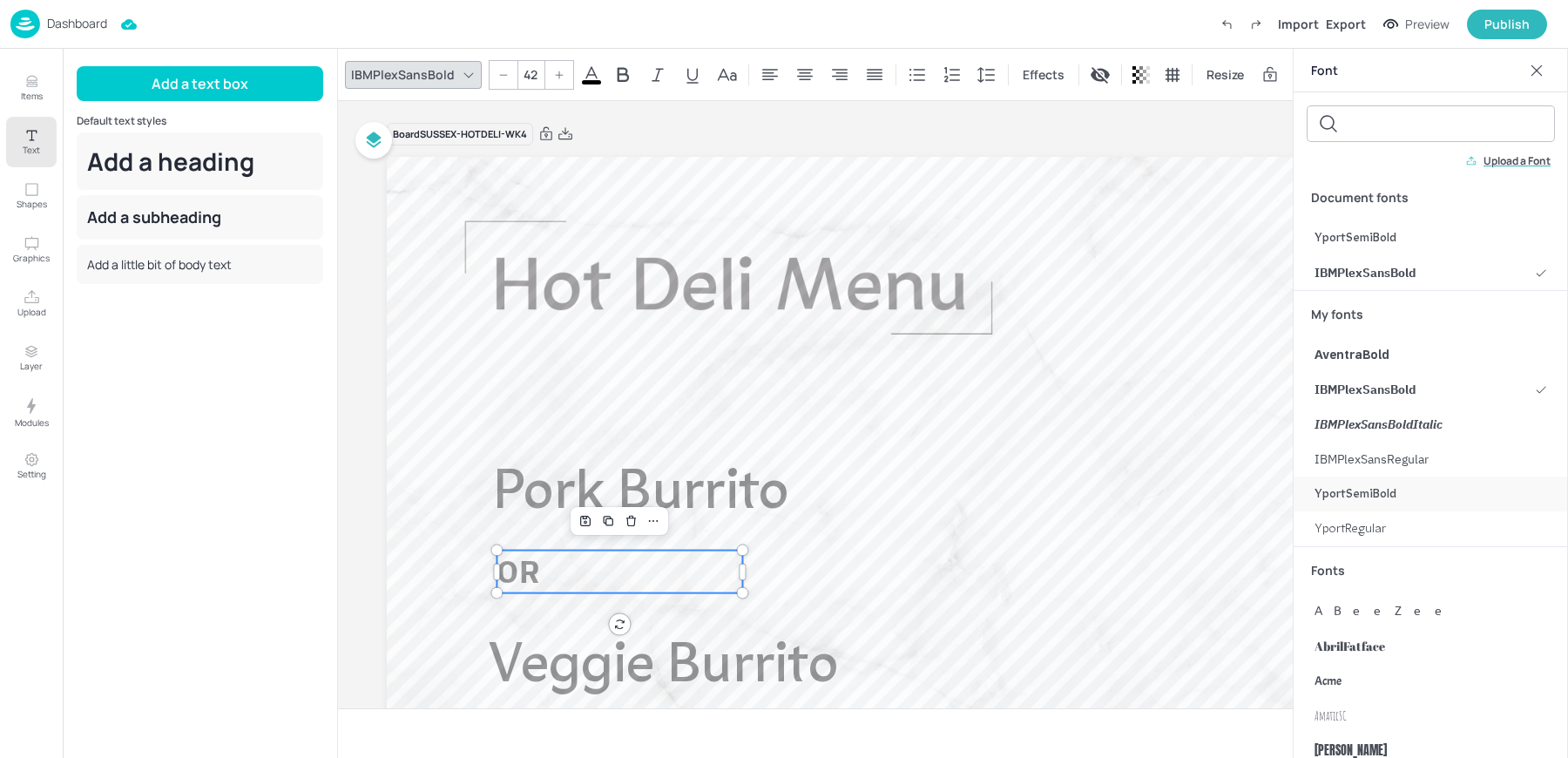
click at [1367, 507] on div "YportSemiBold" at bounding box center [1430, 494] width 275 height 35
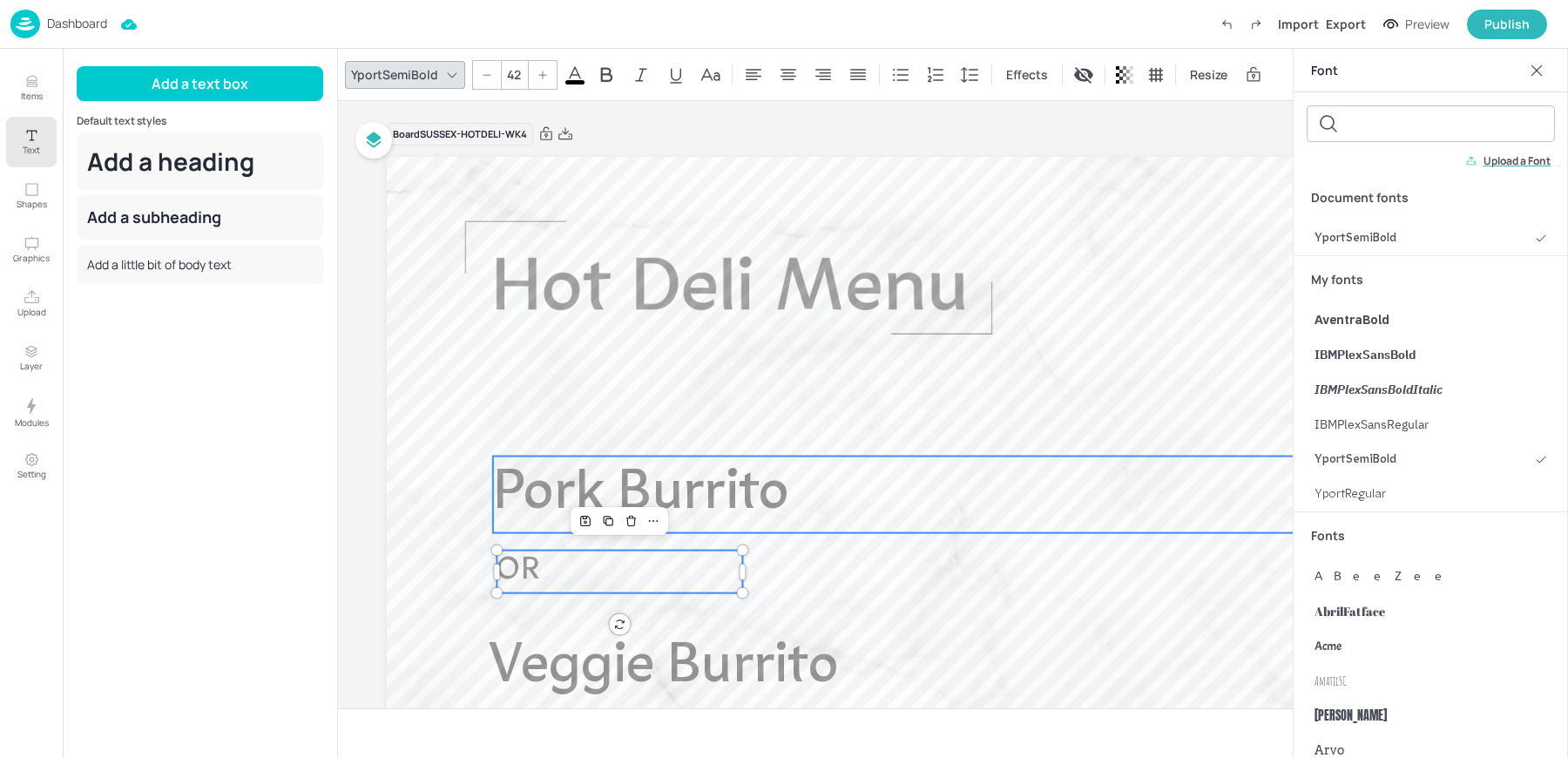
scroll to position [24, 0]
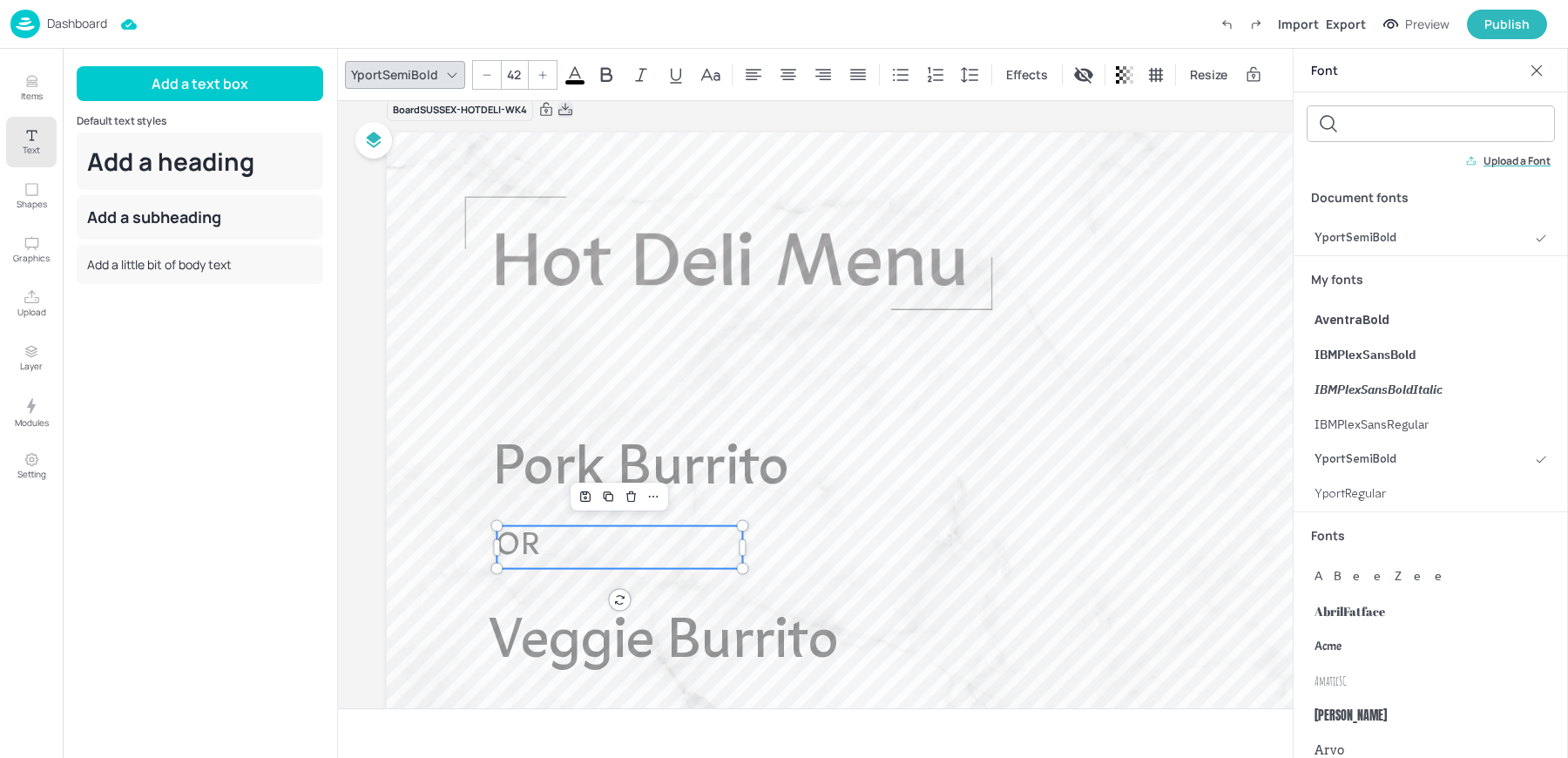
click at [563, 108] on icon at bounding box center [566, 110] width 16 height 17
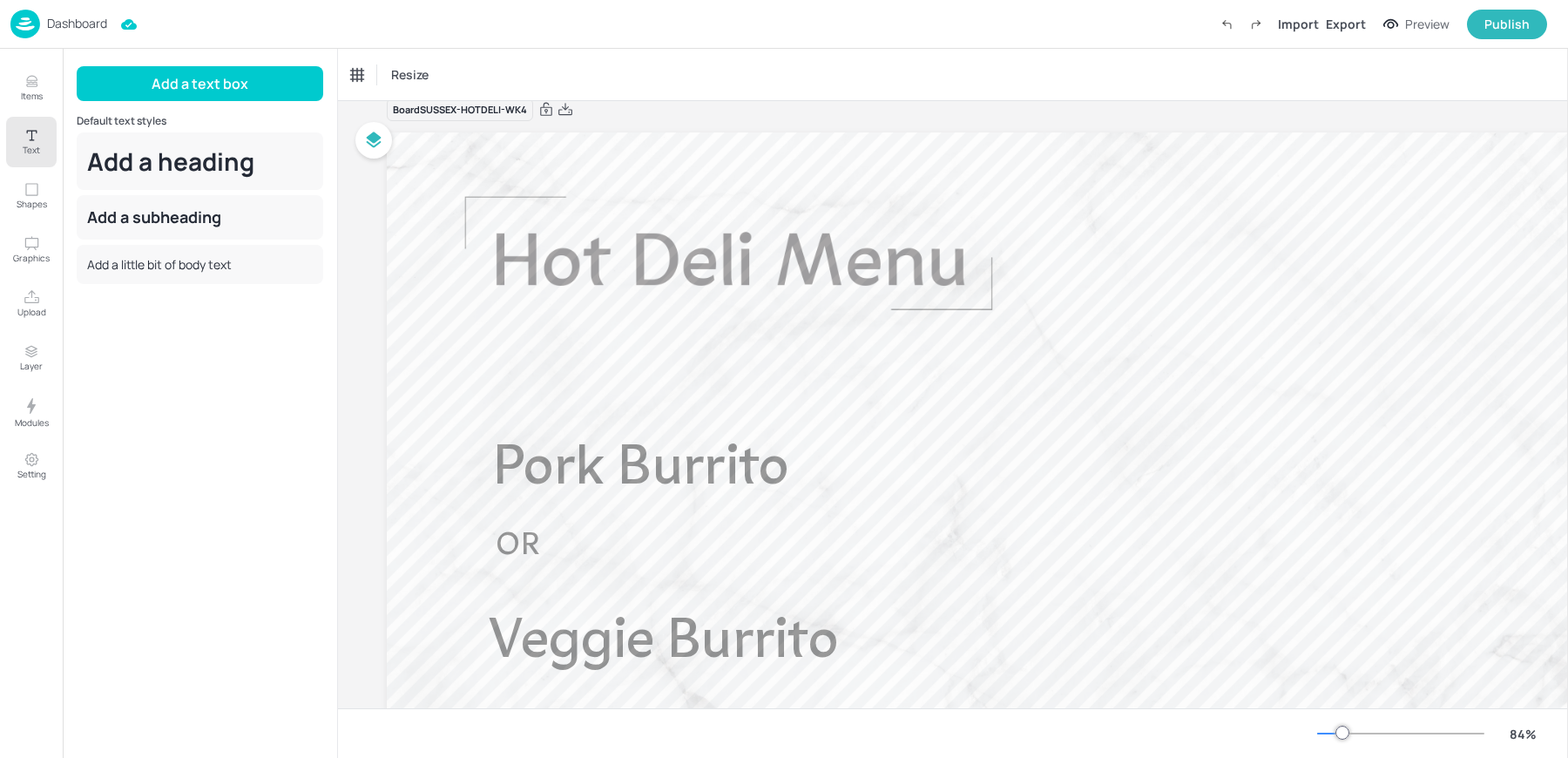
click at [44, 21] on div "Dashboard" at bounding box center [58, 24] width 97 height 29
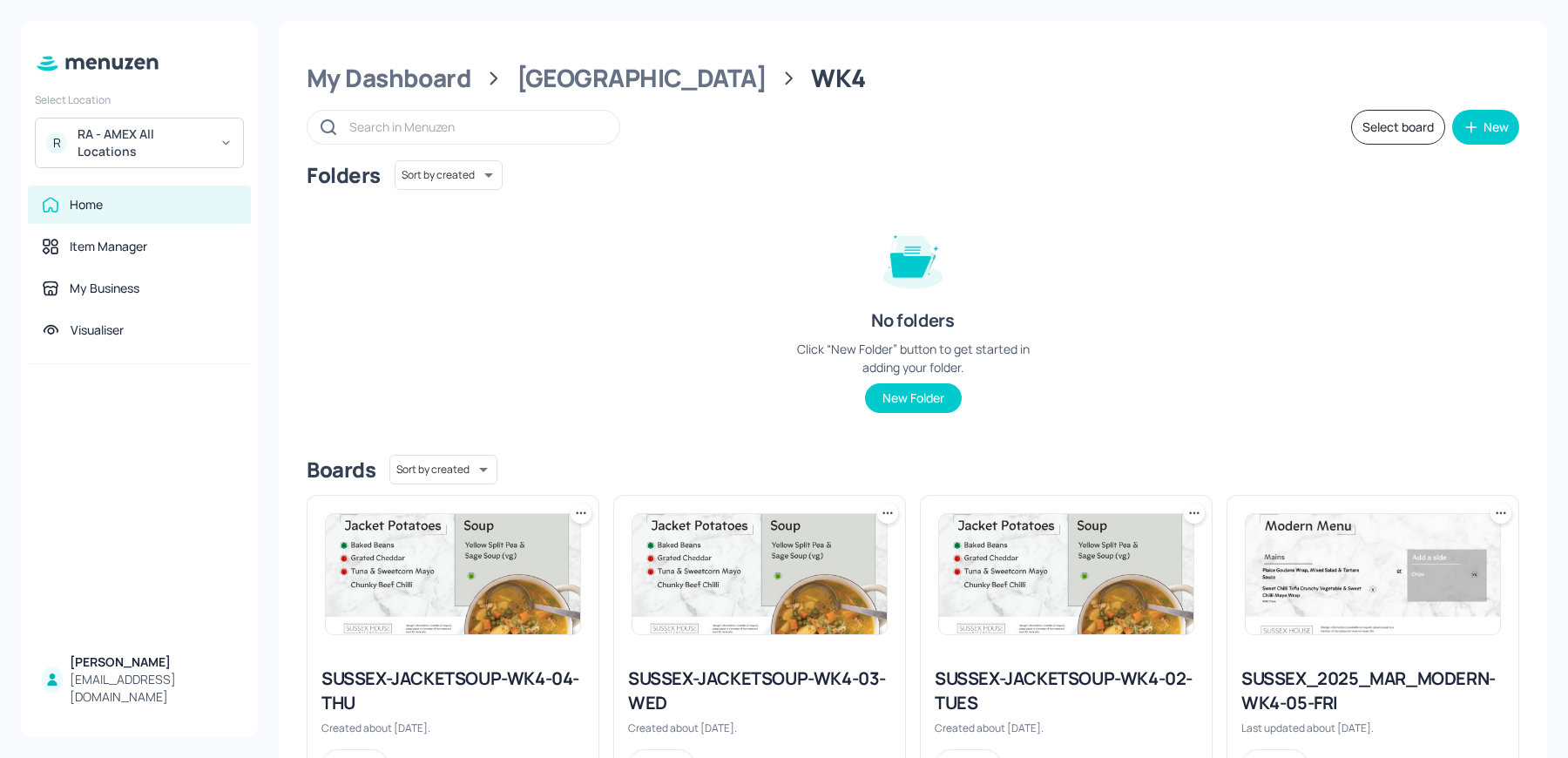
click at [137, 163] on div "R RA - AMEX All Locations" at bounding box center [139, 143] width 209 height 51
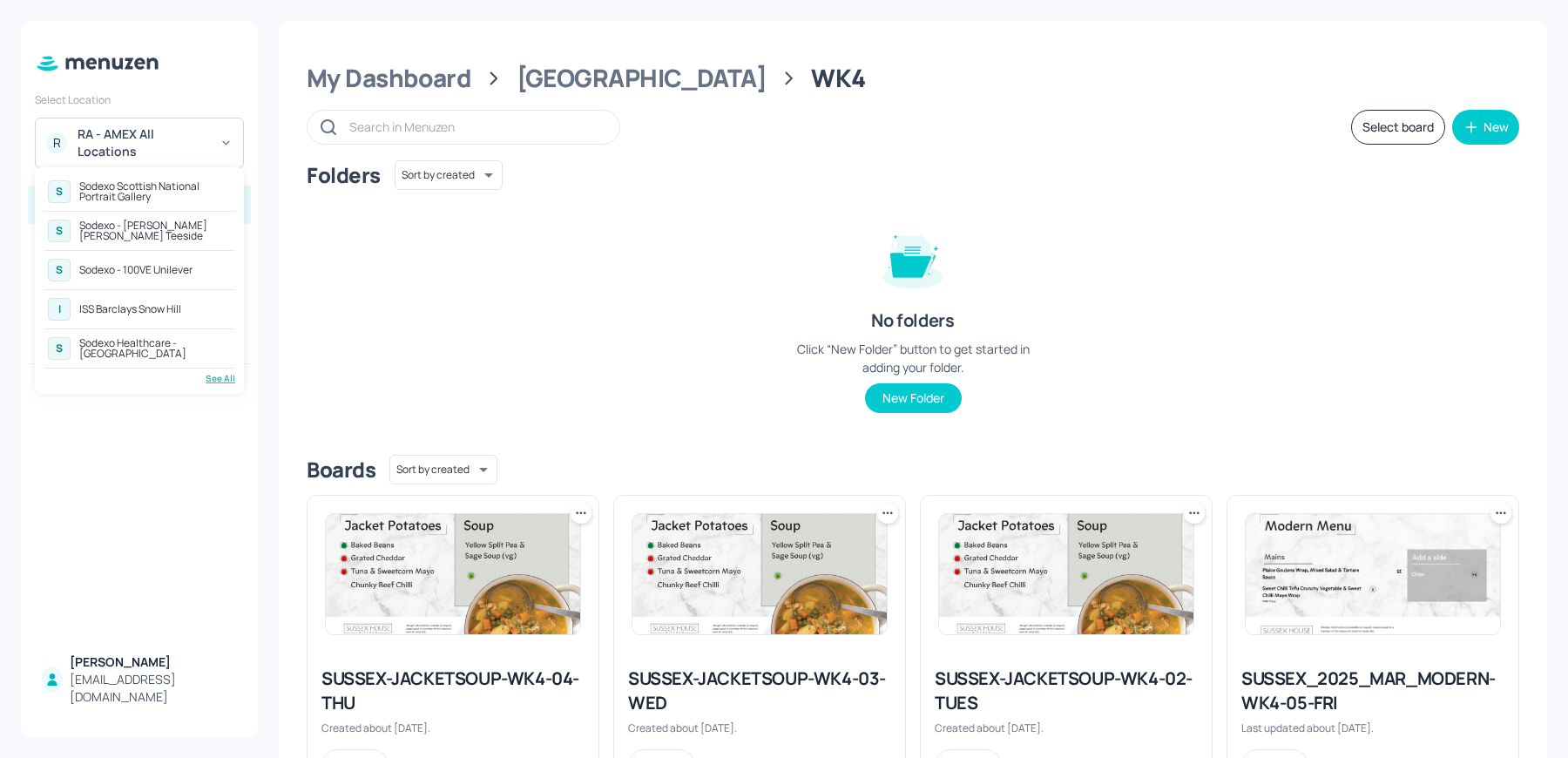
click at [154, 235] on div "Sodexo - Johnson Matthey Teeside" at bounding box center [155, 231] width 152 height 21
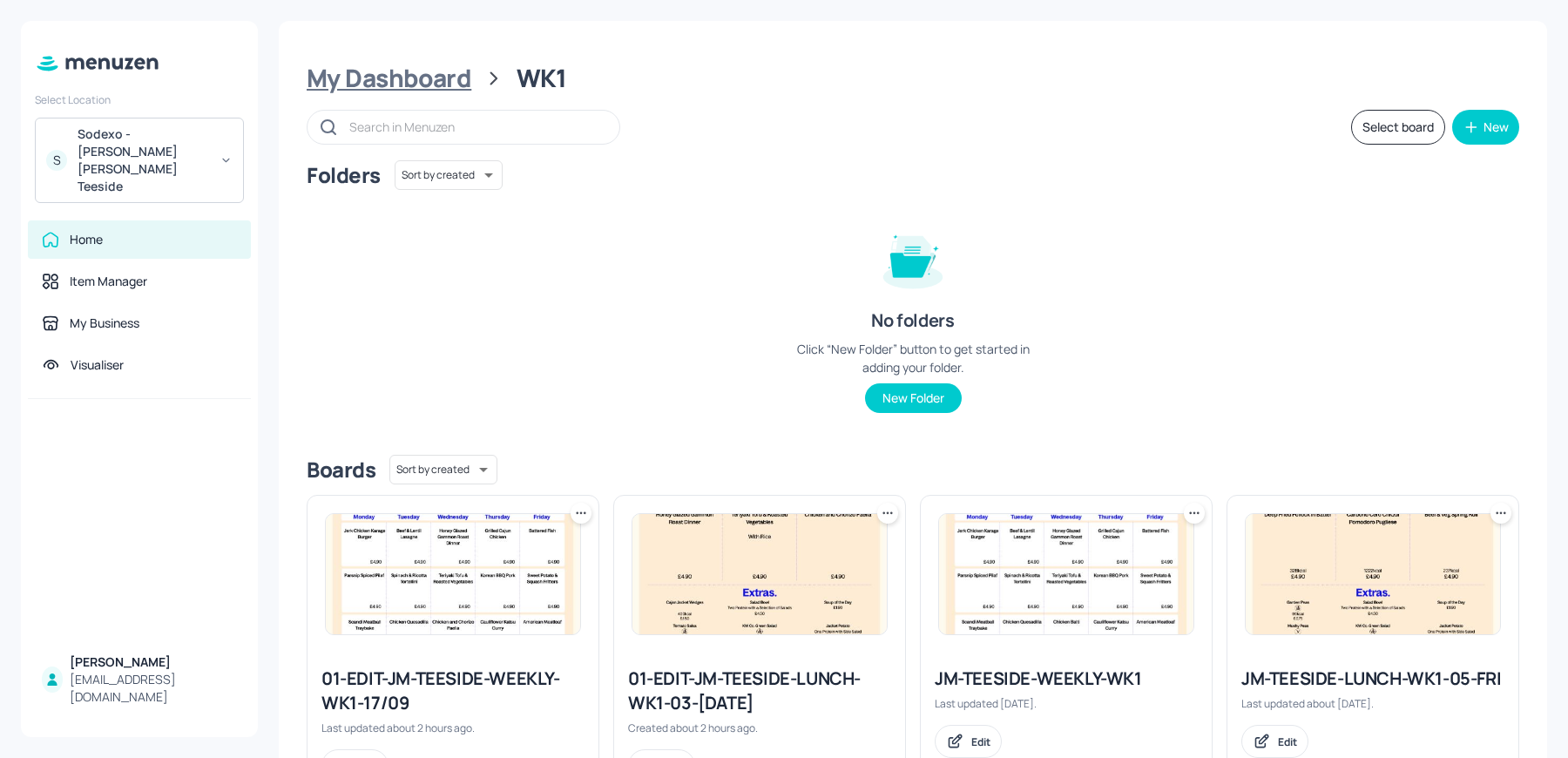
click at [384, 82] on div "My Dashboard" at bounding box center [389, 78] width 165 height 31
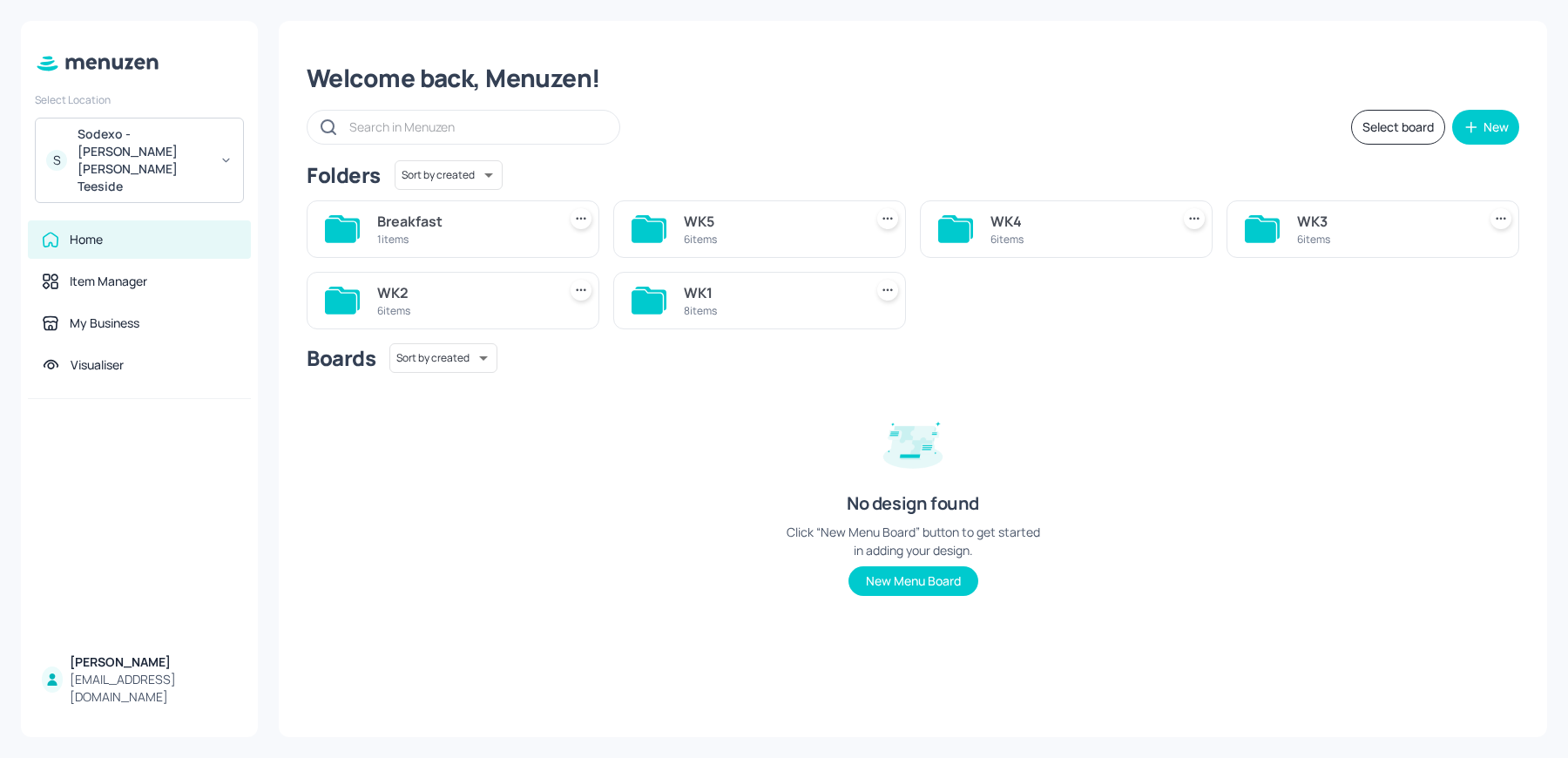
click at [384, 82] on div "Welcome back, Menuzen!" at bounding box center [913, 78] width 1212 height 31
click at [171, 152] on div "Sodexo - [PERSON_NAME] [PERSON_NAME] Teeside" at bounding box center [143, 160] width 132 height 70
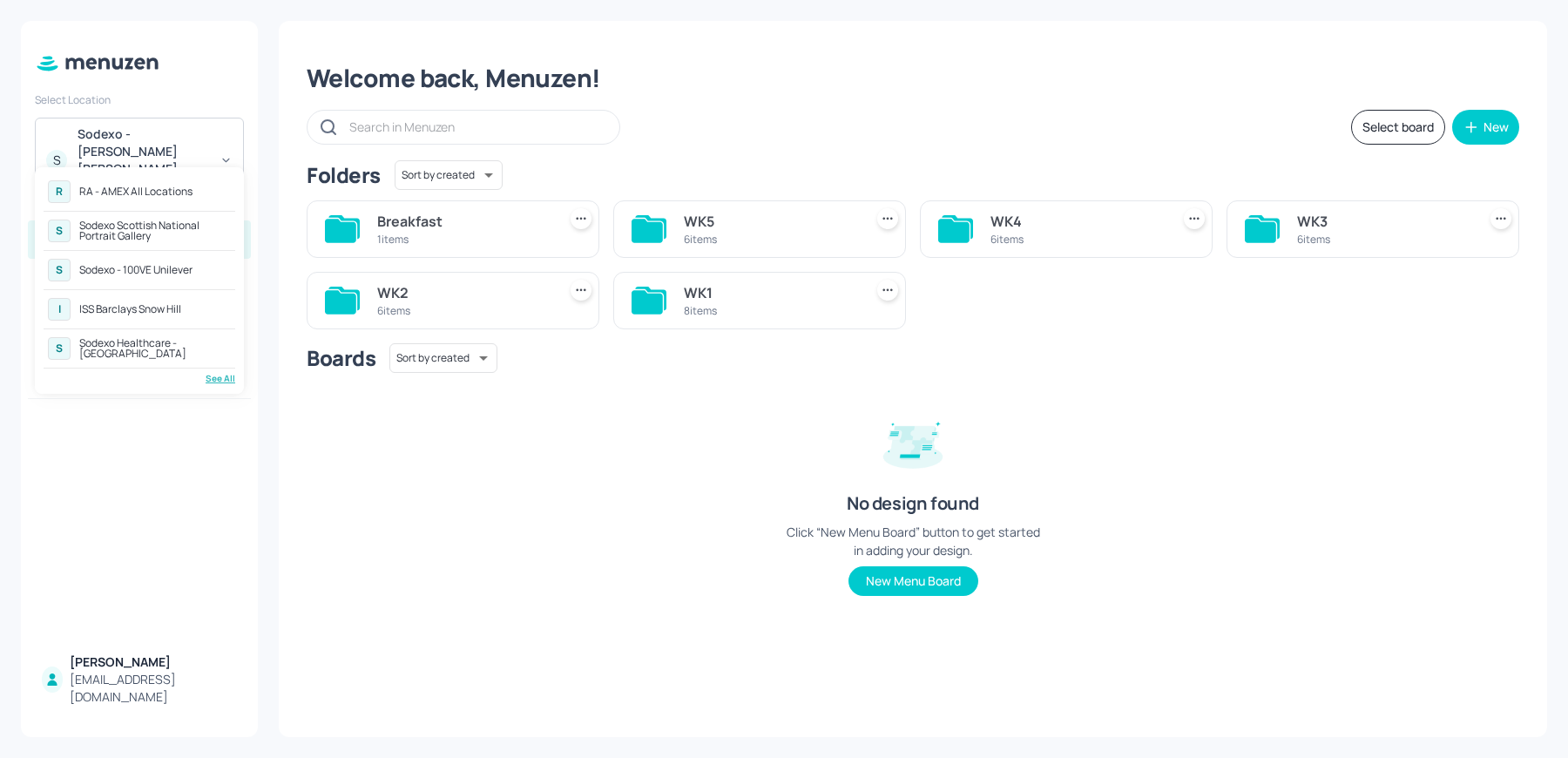
click at [132, 202] on div "R RA - AMEX All Locations" at bounding box center [139, 192] width 192 height 31
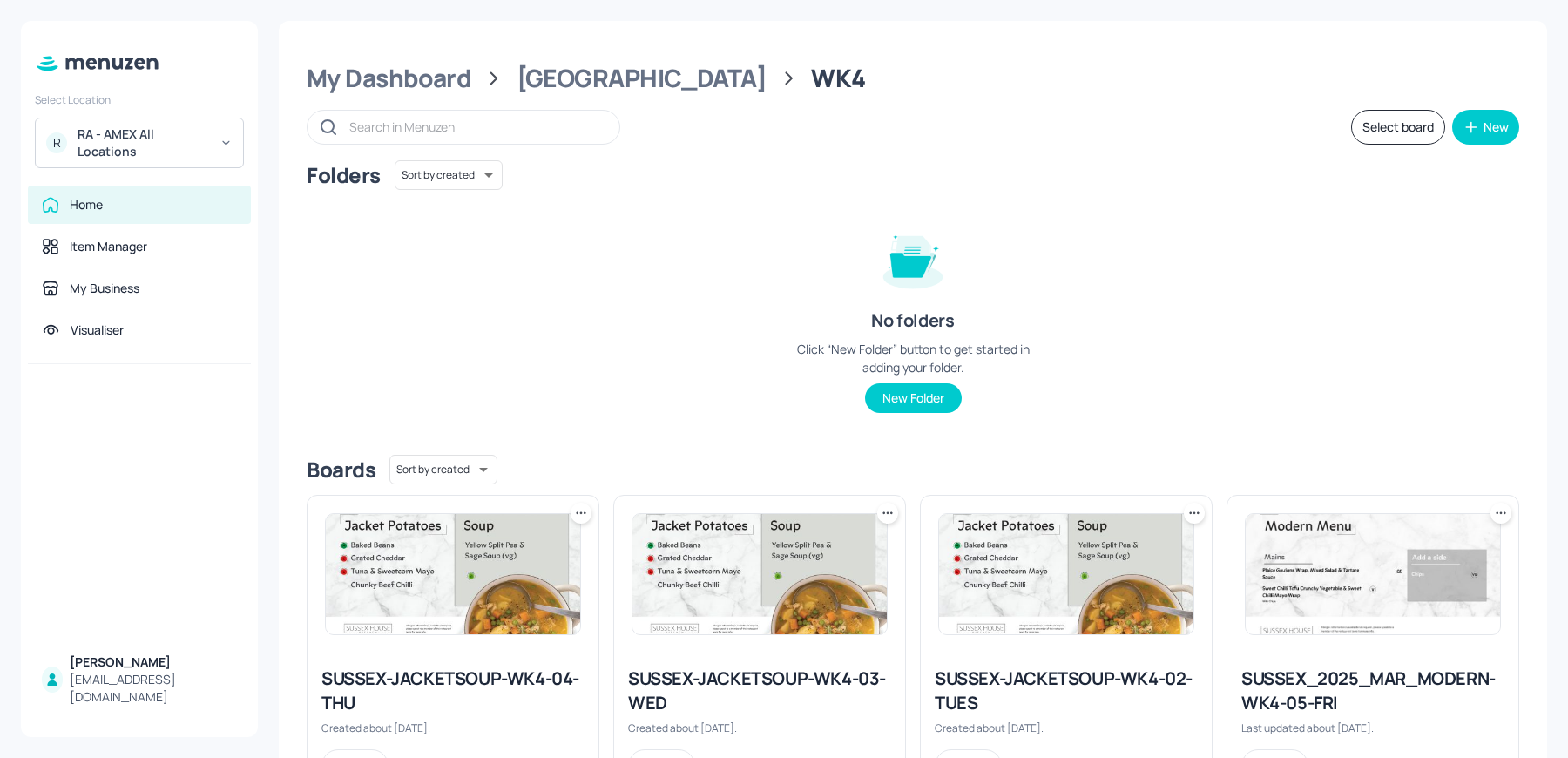
click at [145, 119] on div "R RA - AMEX All Locations" at bounding box center [139, 143] width 209 height 51
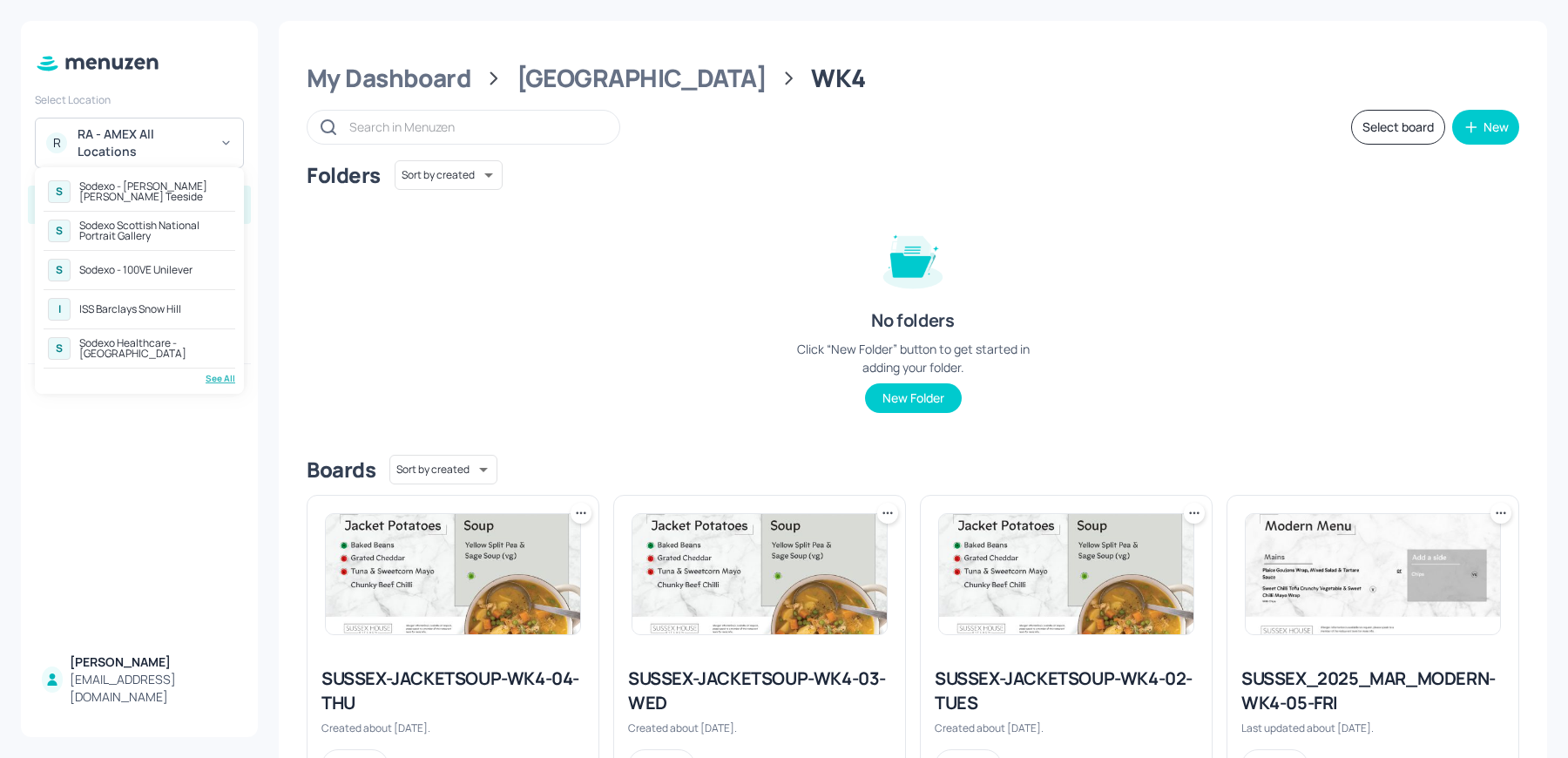
click at [121, 273] on div "Sodexo - 100VE Unilever" at bounding box center [136, 270] width 113 height 10
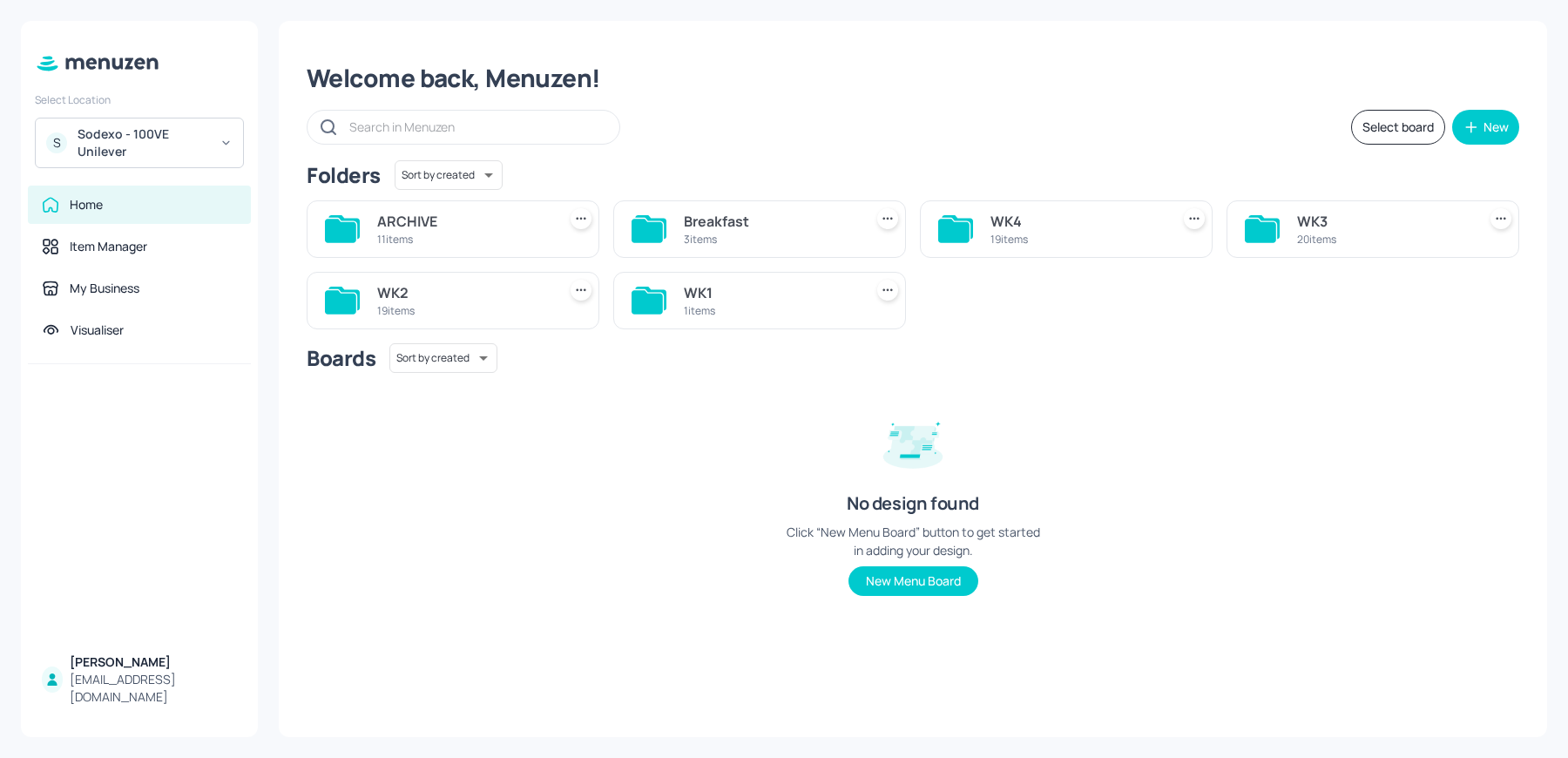
click at [1045, 225] on div "WK4" at bounding box center [1076, 221] width 173 height 21
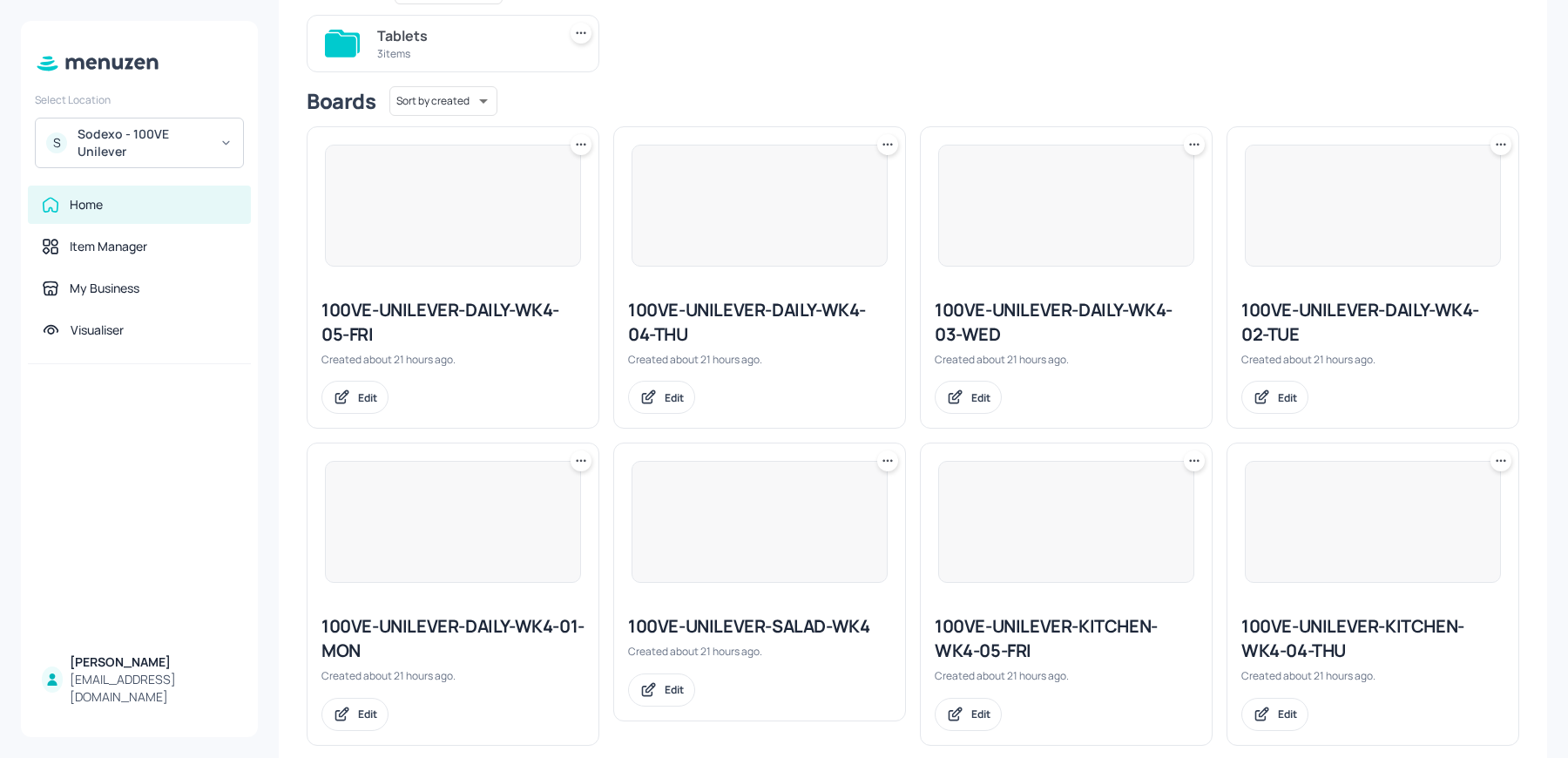
scroll to position [224, 0]
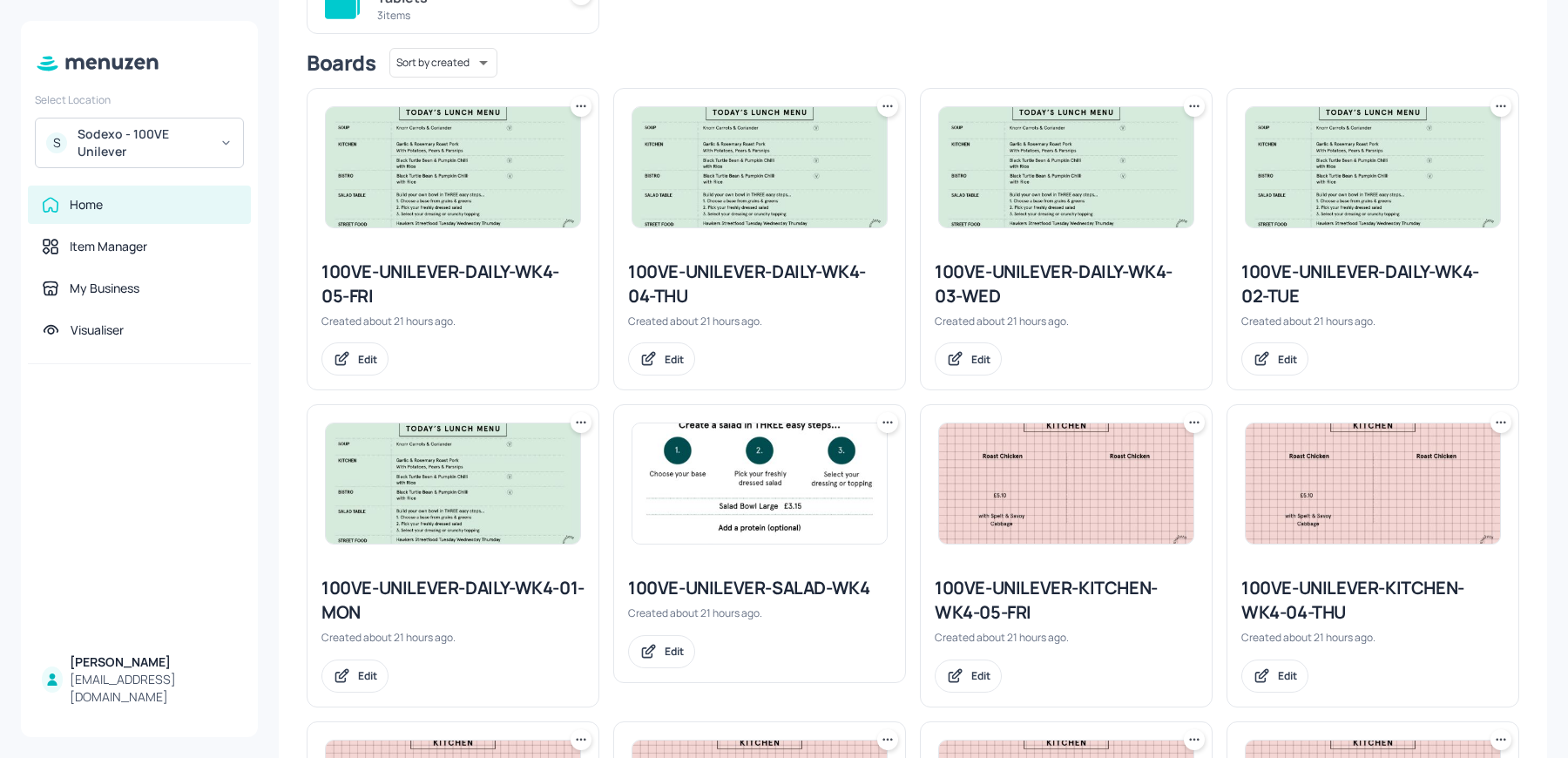
click at [406, 553] on div at bounding box center [453, 484] width 291 height 157
click at [409, 508] on img at bounding box center [453, 484] width 255 height 120
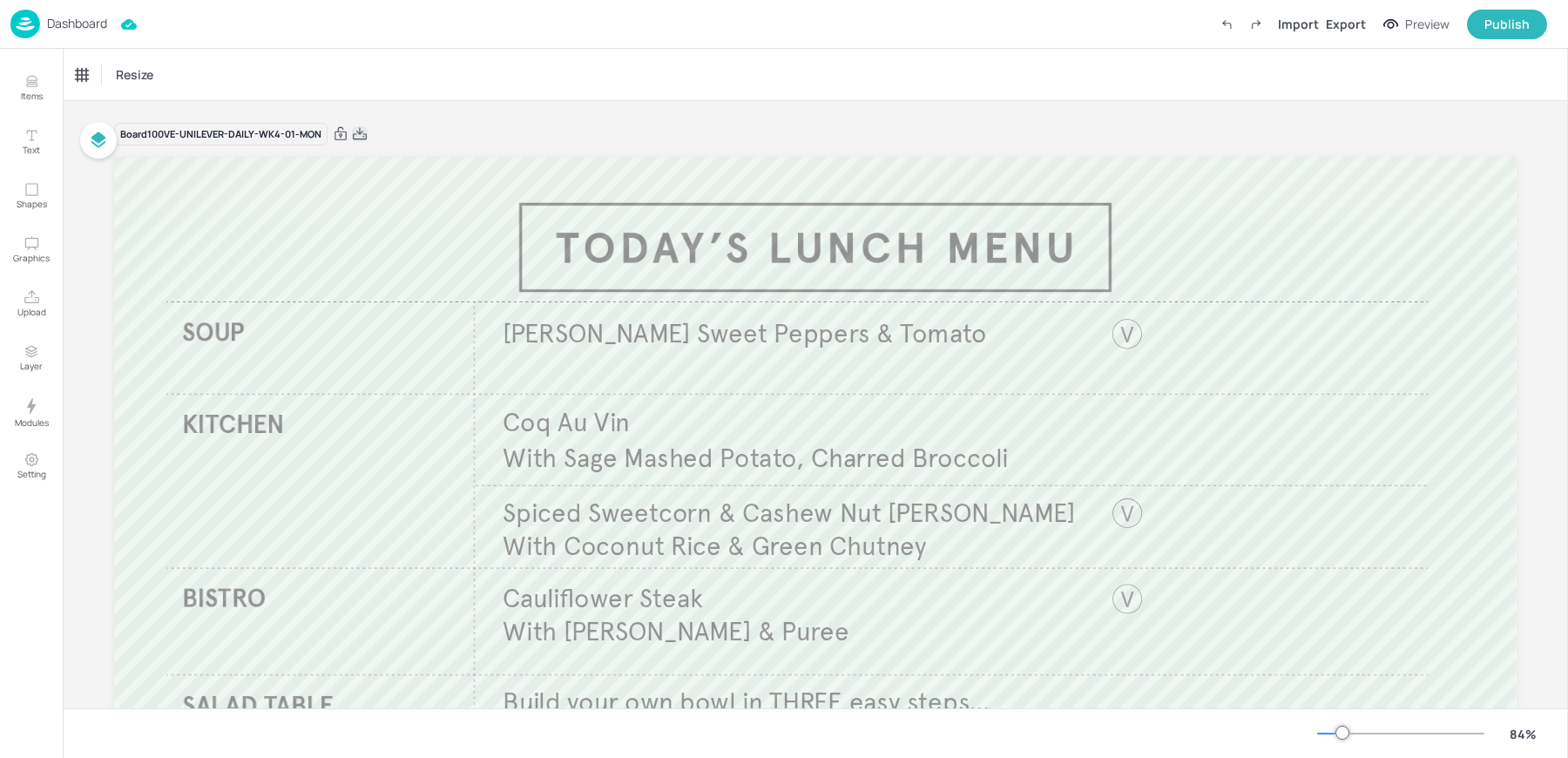
click at [352, 132] on icon at bounding box center [360, 134] width 16 height 17
click at [351, 78] on div "Resize" at bounding box center [815, 74] width 1505 height 51
